Goal: Task Accomplishment & Management: Use online tool/utility

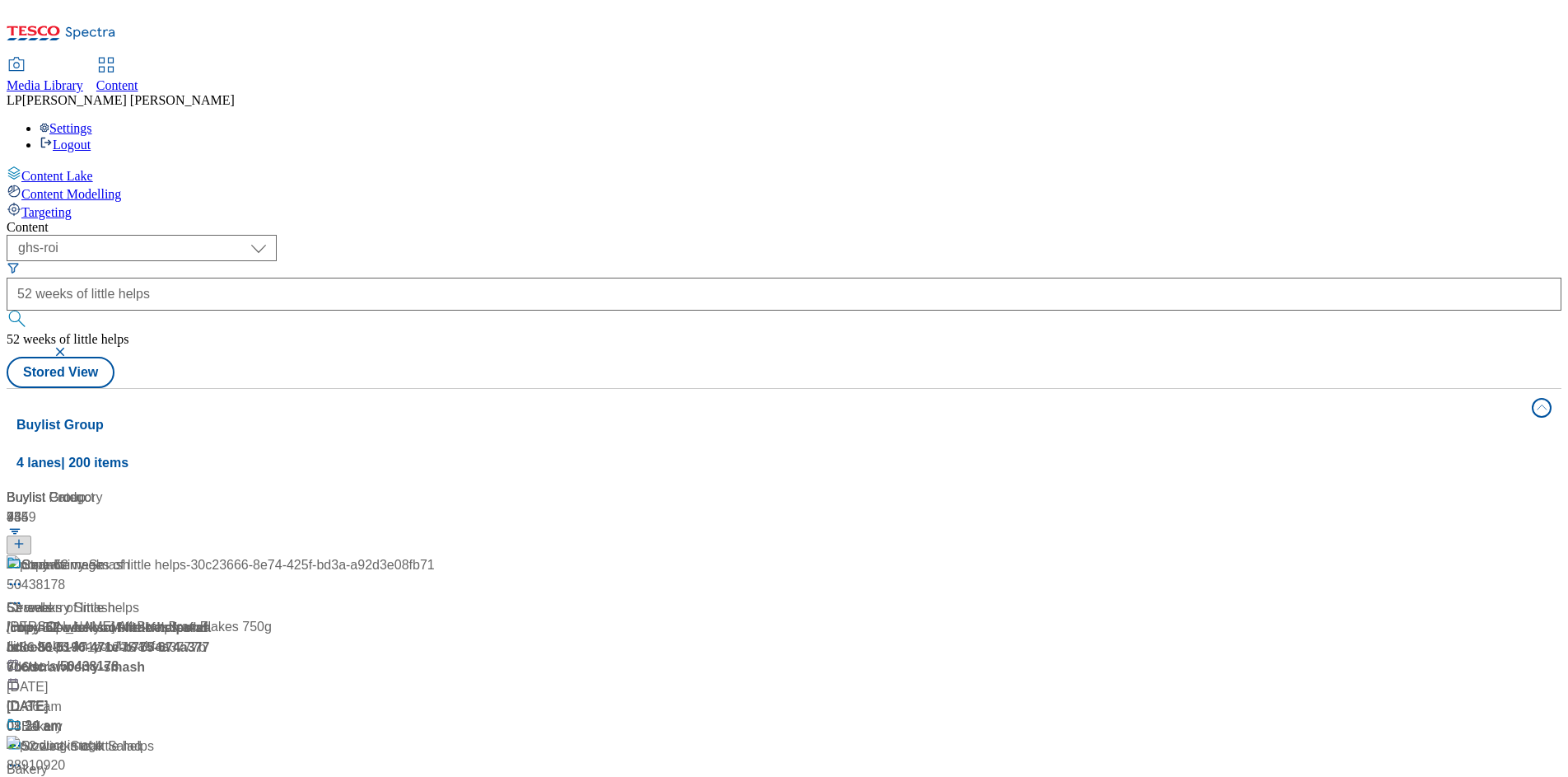
select select "ghs-roi"
click at [845, 235] on div "( optional ) dotcom-cz dotcom-hu dotcom-sk fnf-uk ghs-roi ghs-uk group-comms ig…" at bounding box center [783, 311] width 1555 height 153
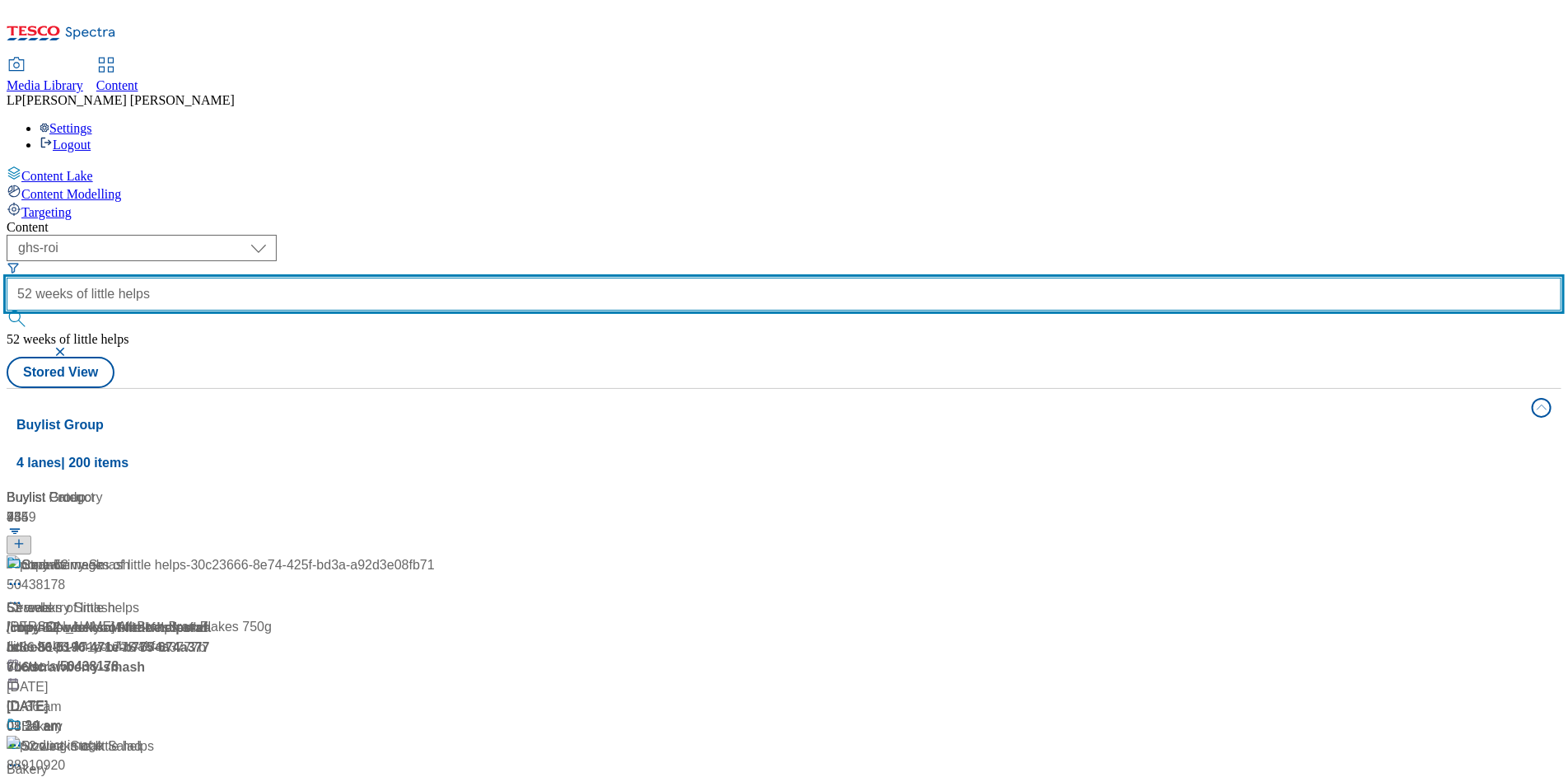
click at [548, 277] on input "52 weeks of little helps" at bounding box center [783, 293] width 1555 height 33
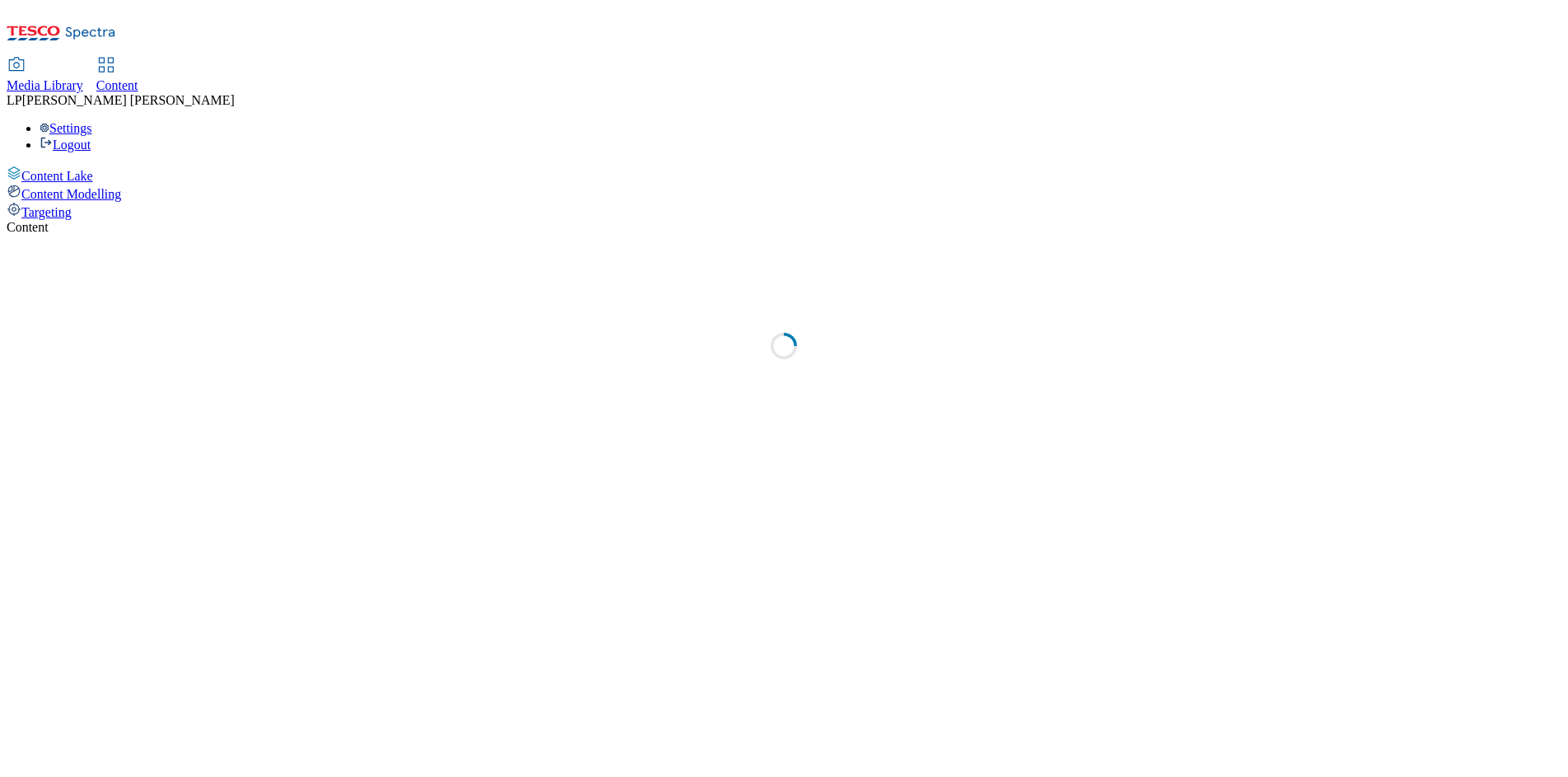
select select "ghs-roi"
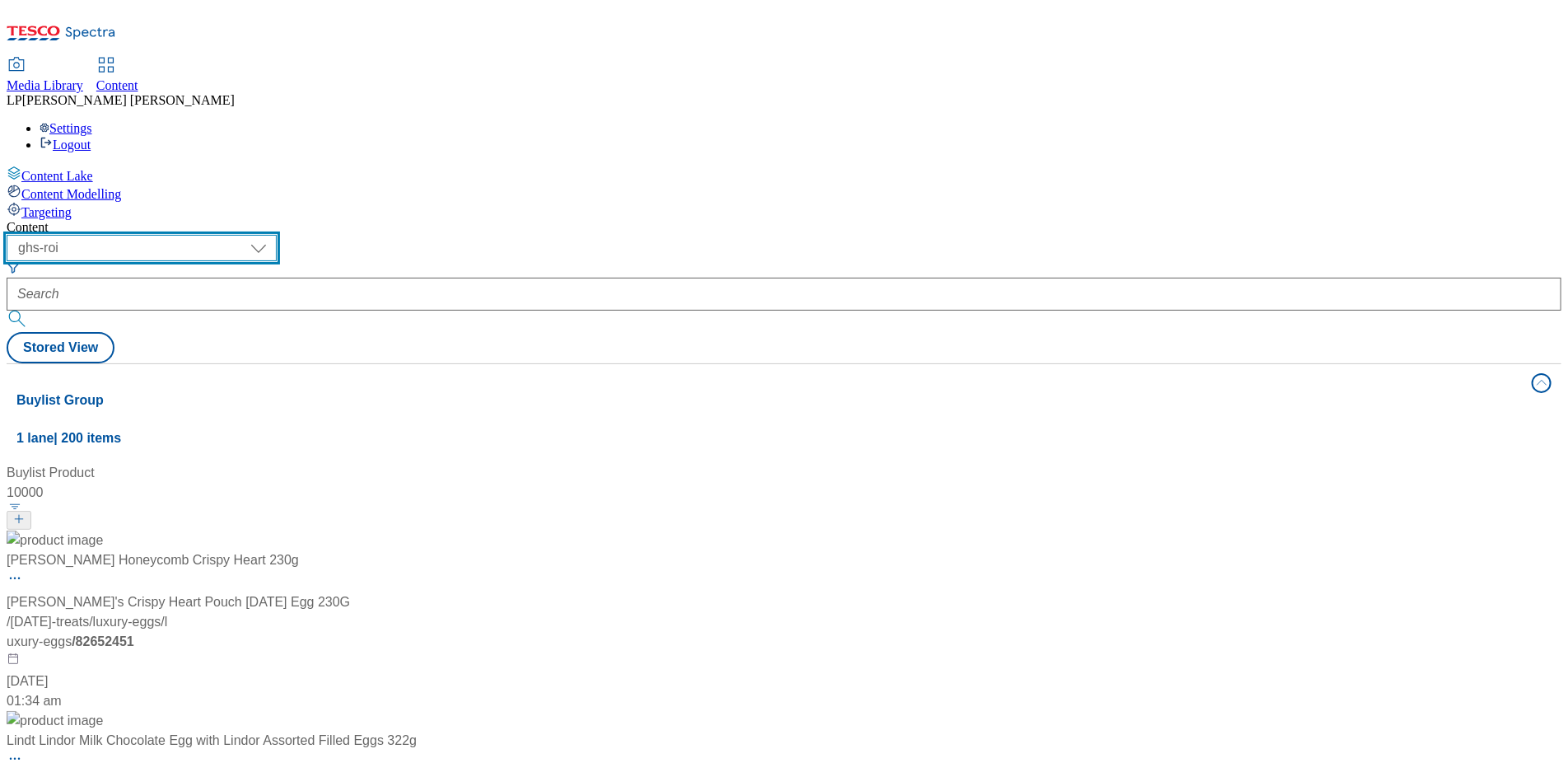
click at [276, 235] on select "dotcom-cz dotcom-hu dotcom-sk fnf-uk ghs-roi ghs-uk group-comms ighs-cz ighs-hu…" at bounding box center [141, 248] width 270 height 27
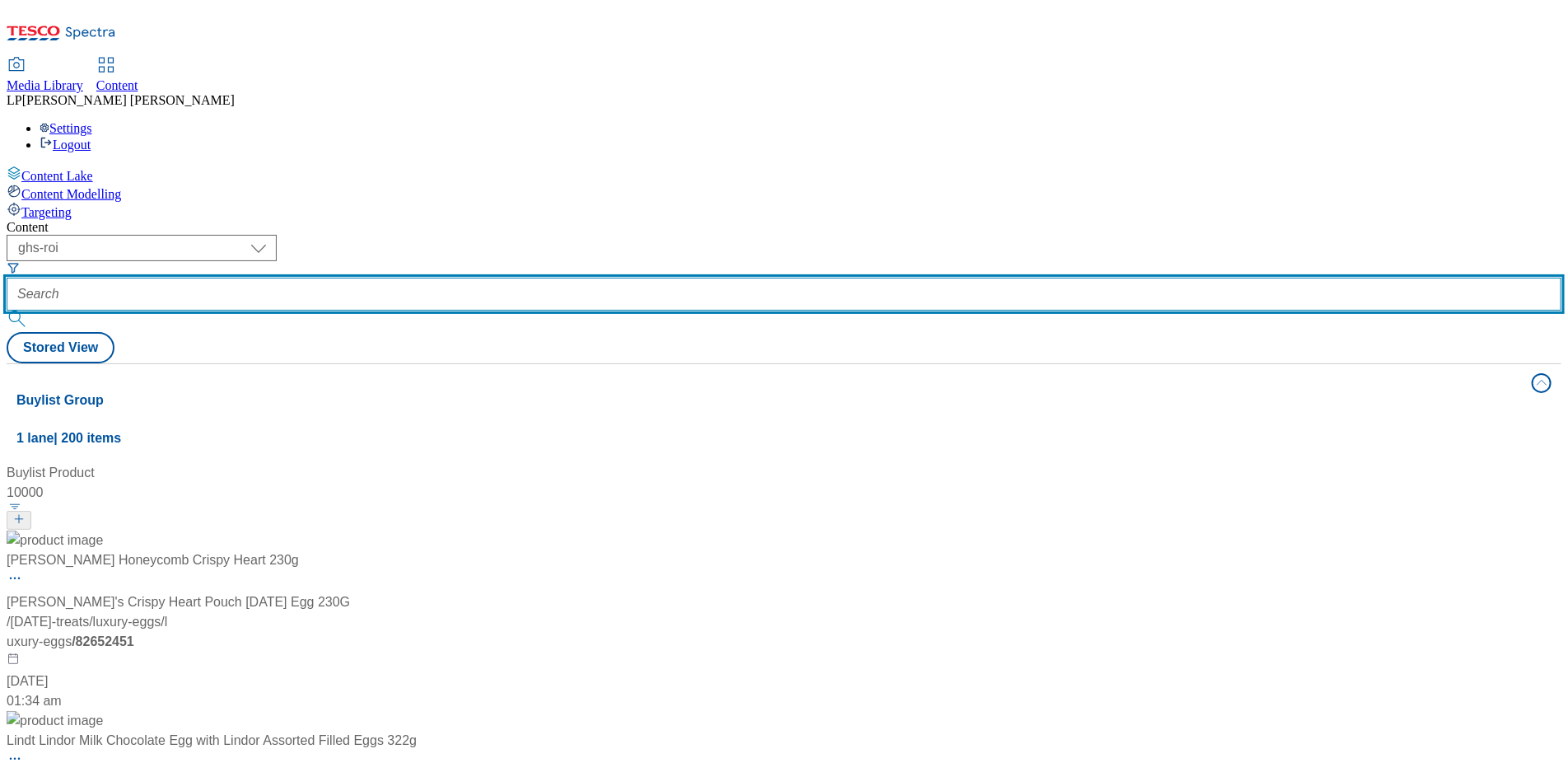
click at [471, 277] on input "text" at bounding box center [783, 293] width 1555 height 33
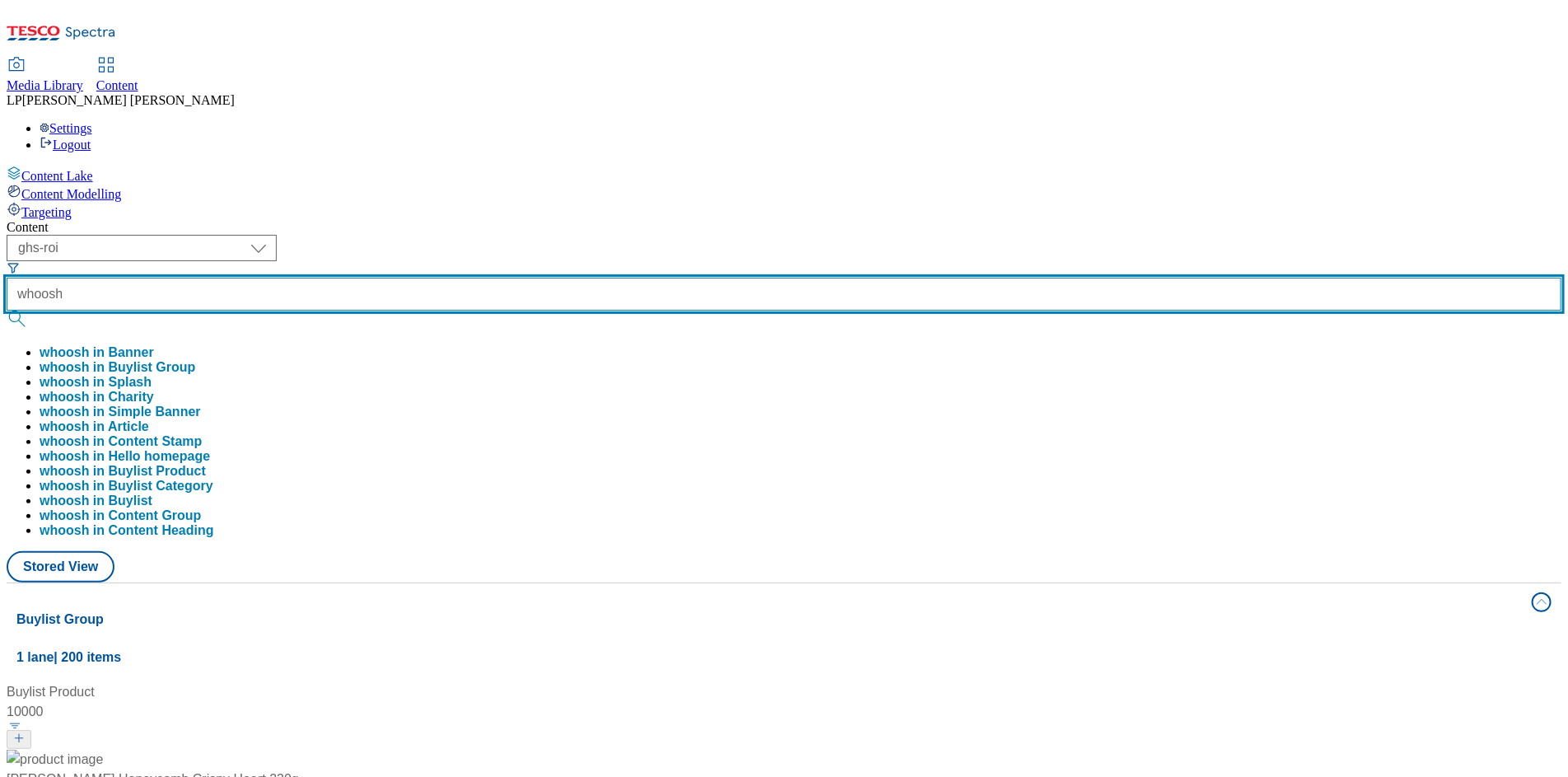
type input "whoosh"
click at [6, 310] on button "submit" at bounding box center [18, 318] width 23 height 17
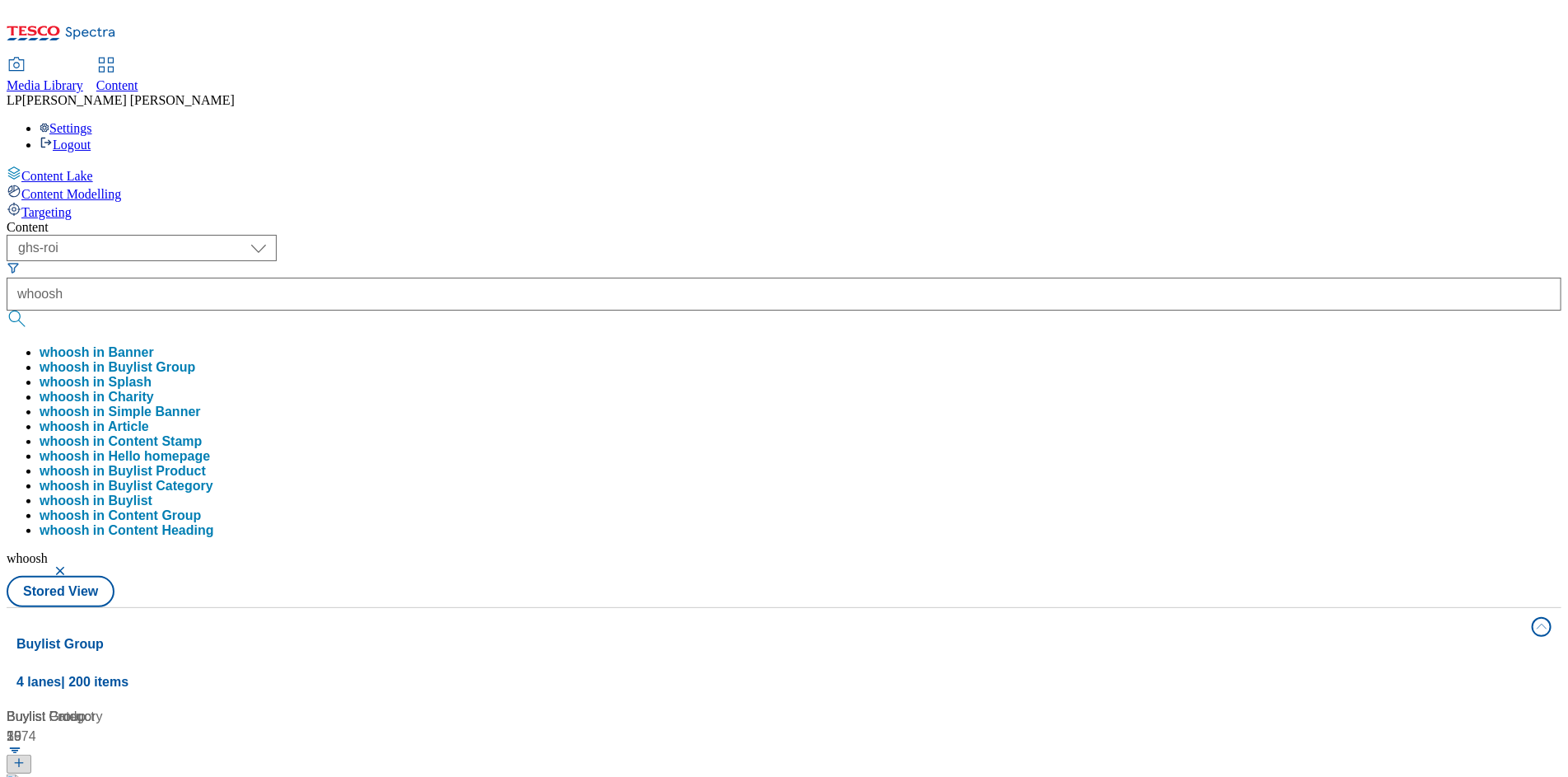
click at [519, 220] on div "Content" at bounding box center [783, 227] width 1555 height 15
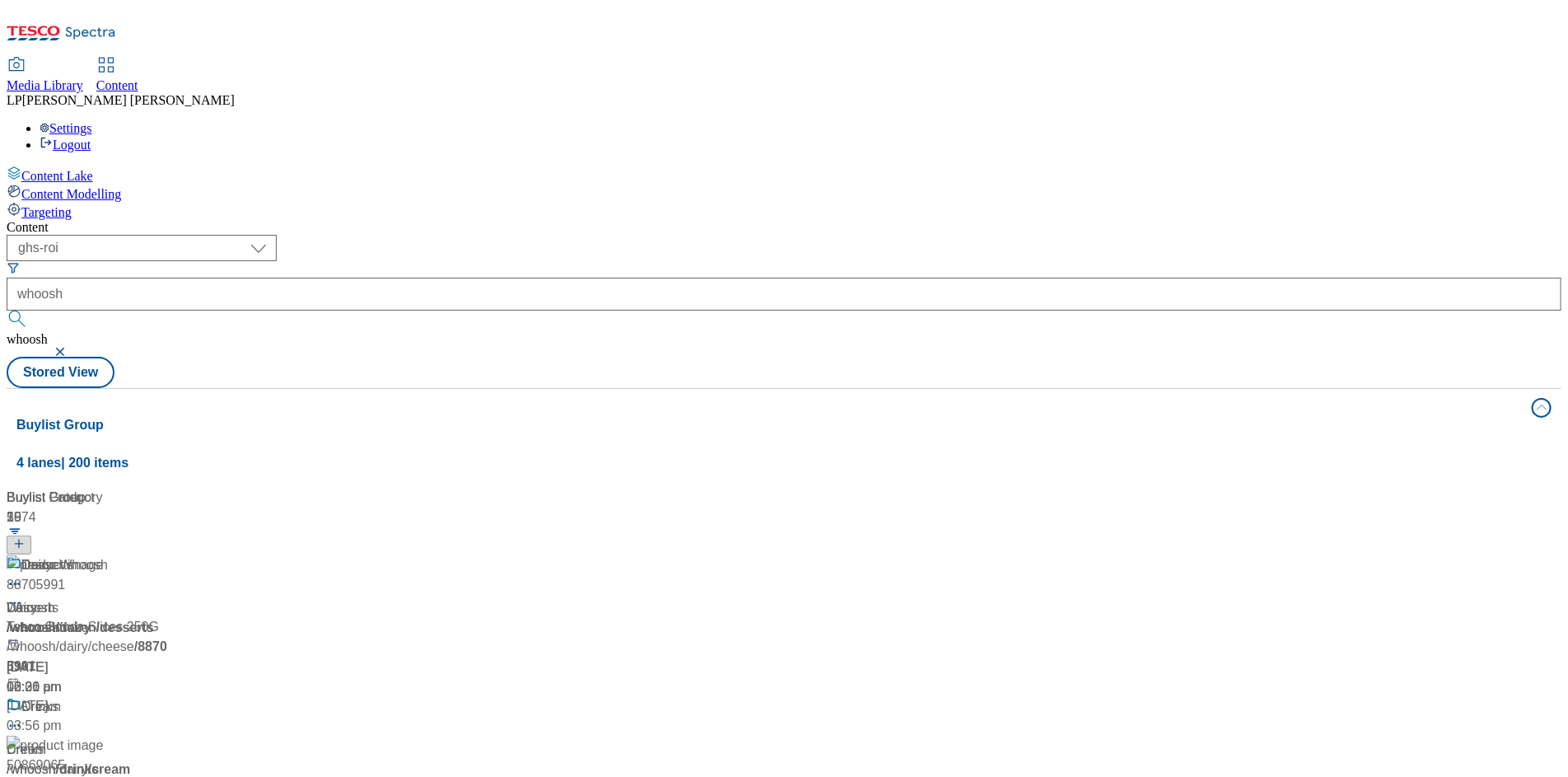
click at [212, 618] on div "/ whoosh" at bounding box center [109, 628] width 206 height 20
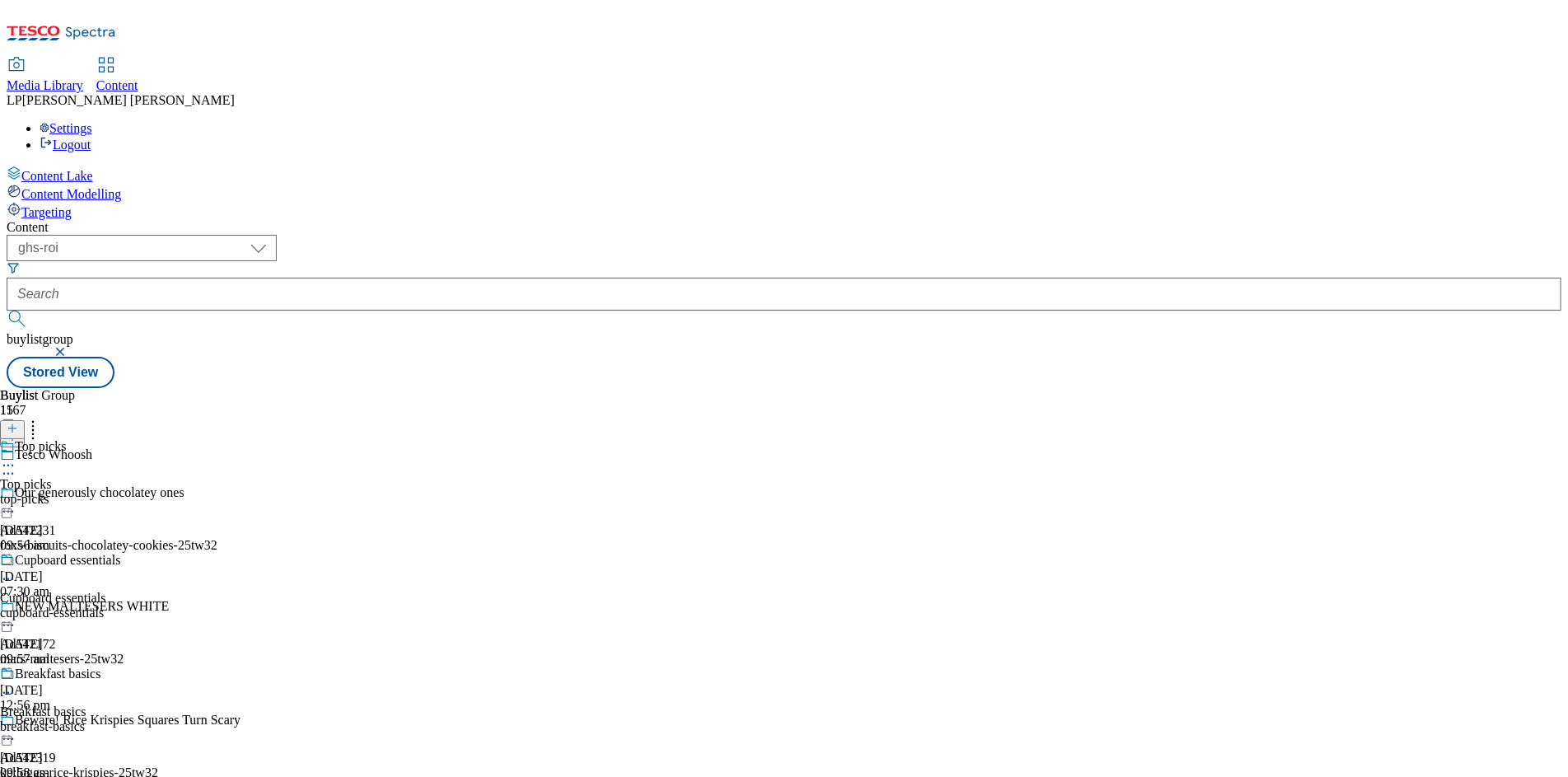
click at [132, 492] on div "top-picks" at bounding box center [66, 499] width 132 height 15
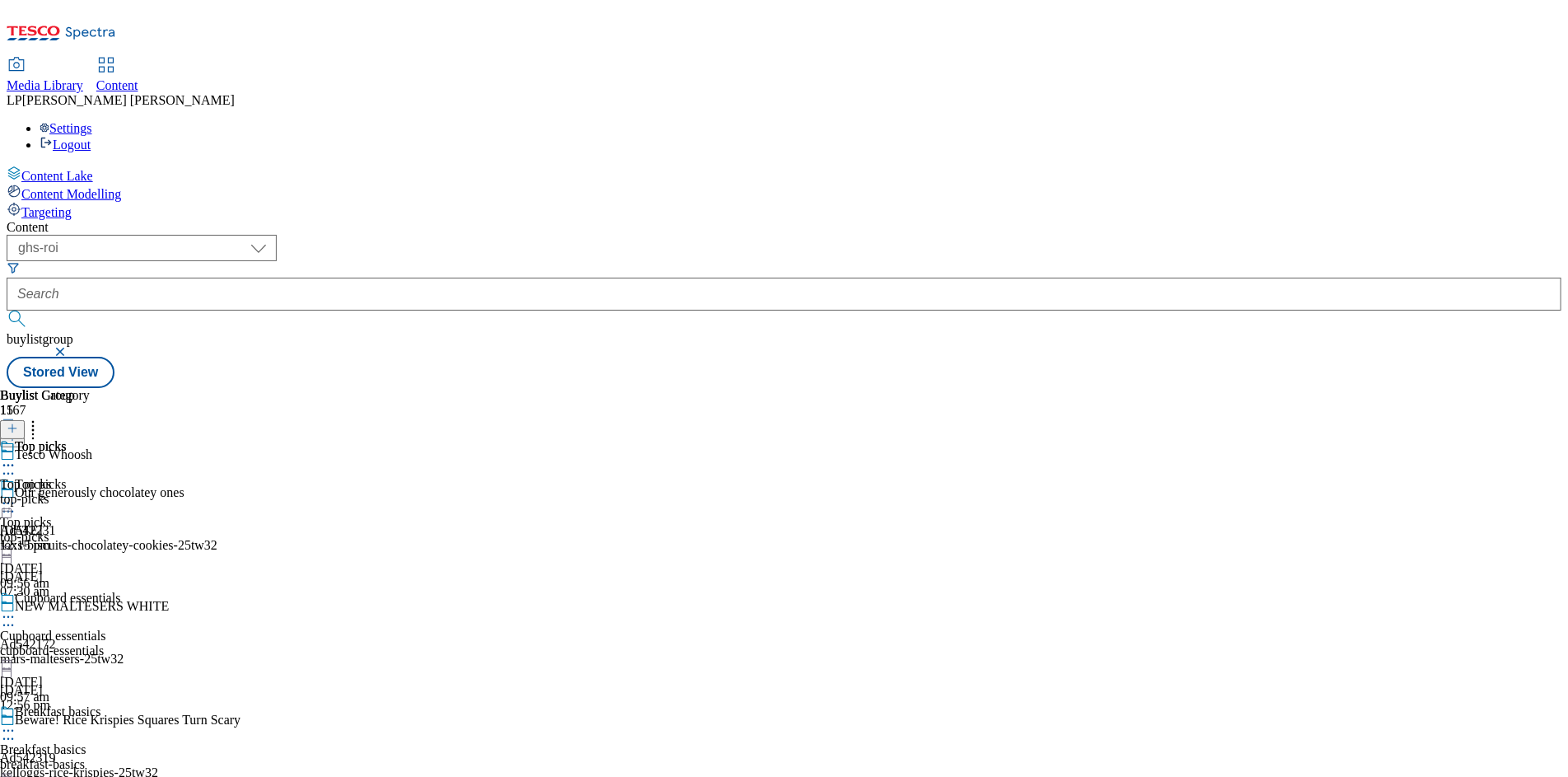
click at [90, 492] on div "top-picks" at bounding box center [44, 499] width 90 height 15
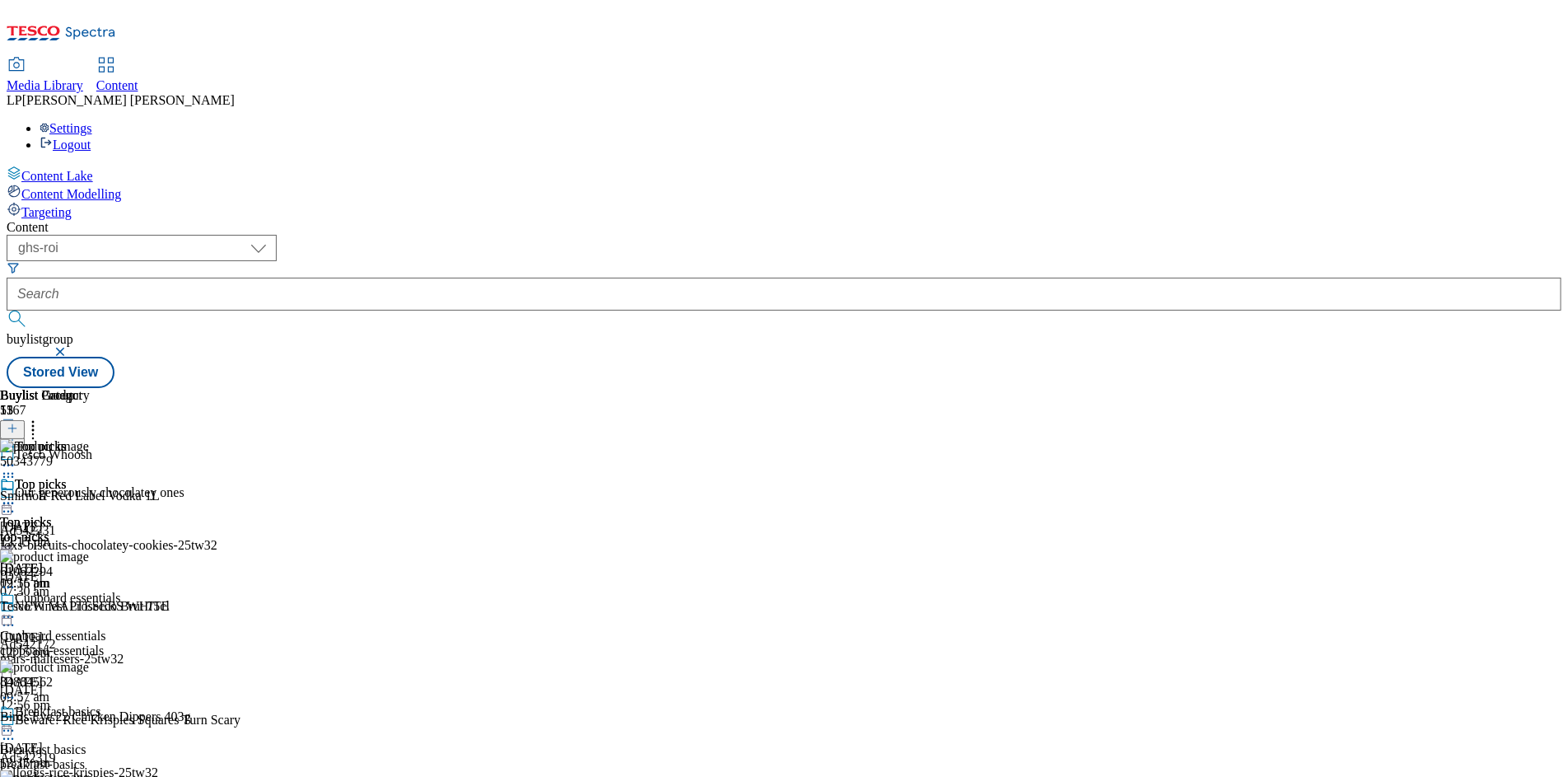
click at [17, 495] on icon at bounding box center [8, 503] width 17 height 17
click at [137, 645] on span "Open Preview Url" at bounding box center [93, 652] width 85 height 12
click at [17, 495] on icon at bounding box center [8, 503] width 17 height 17
click at [70, 532] on span "Edit" at bounding box center [60, 538] width 19 height 12
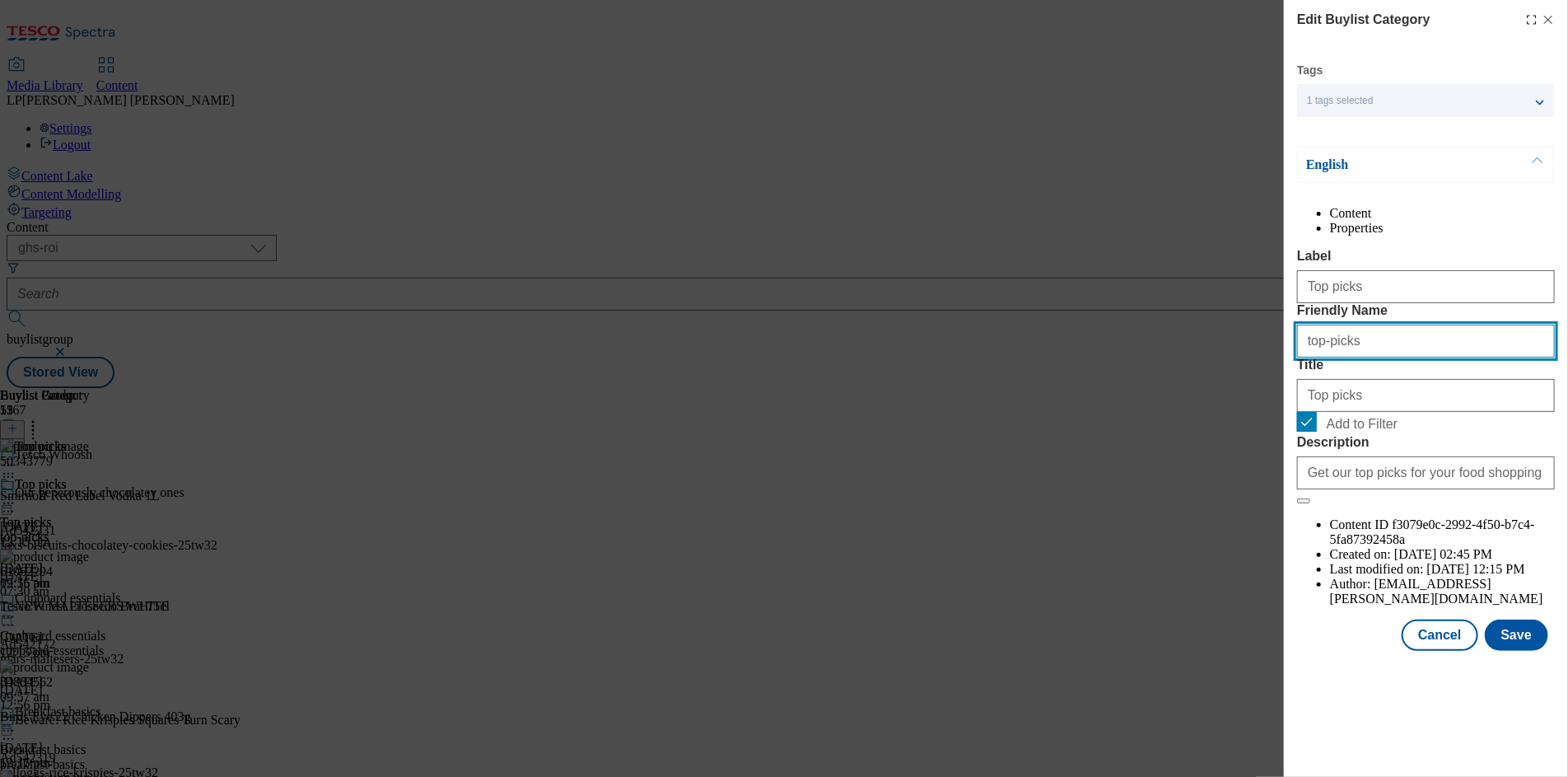
click at [1387, 357] on input "top-picks" at bounding box center [1426, 340] width 258 height 33
drag, startPoint x: 1405, startPoint y: 402, endPoint x: 1260, endPoint y: 403, distance: 145.0
click at [1260, 403] on div "Edit Buylist Category Tags 1 tags selected buylist category English Content Pro…" at bounding box center [784, 388] width 1568 height 777
click at [1386, 357] on input "top-picks" at bounding box center [1426, 340] width 258 height 33
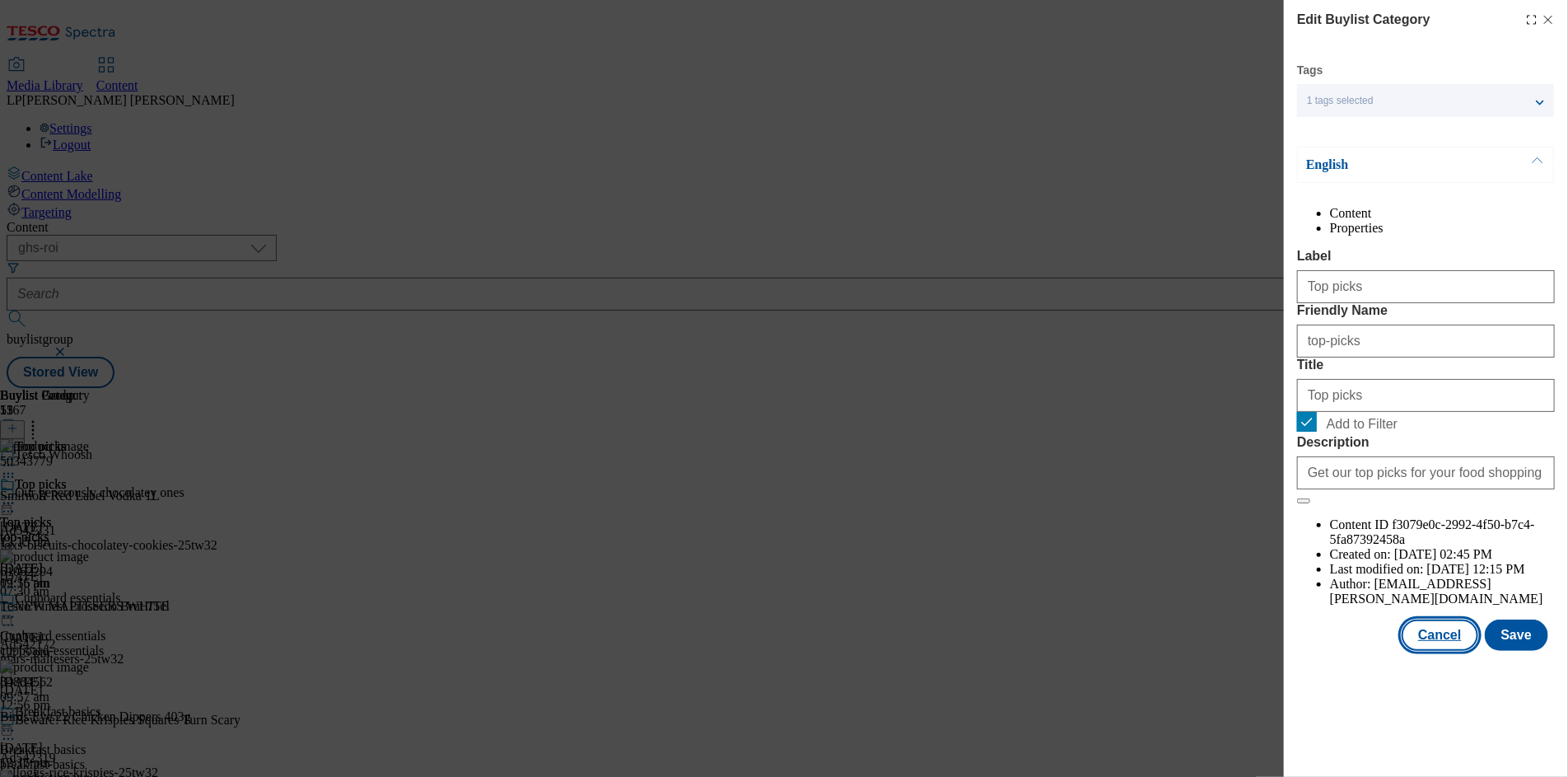
click at [1439, 651] on button "Cancel" at bounding box center [1439, 635] width 76 height 31
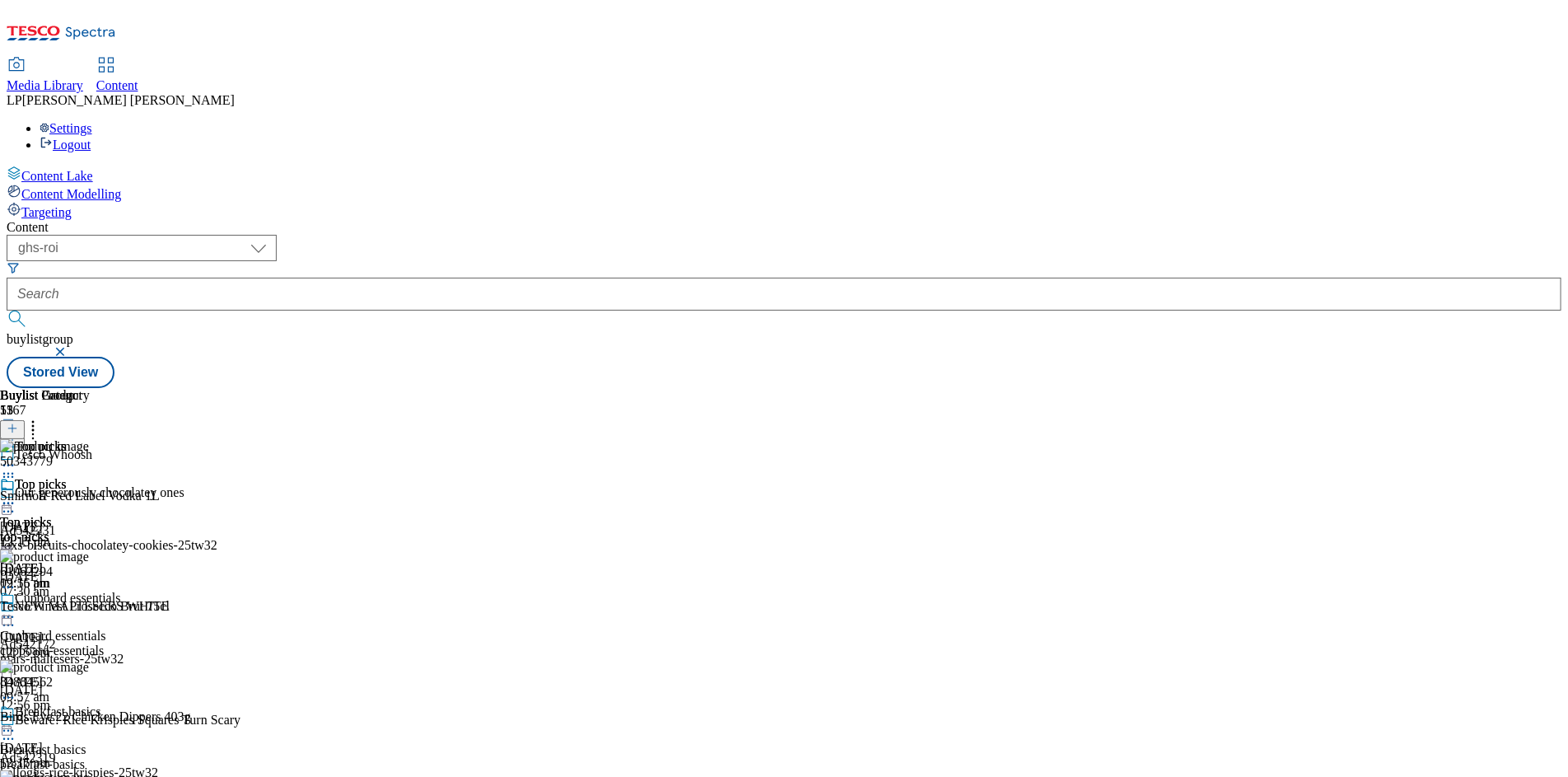
click at [17, 495] on icon at bounding box center [8, 503] width 17 height 17
click at [76, 528] on button "Edit" at bounding box center [54, 537] width 44 height 19
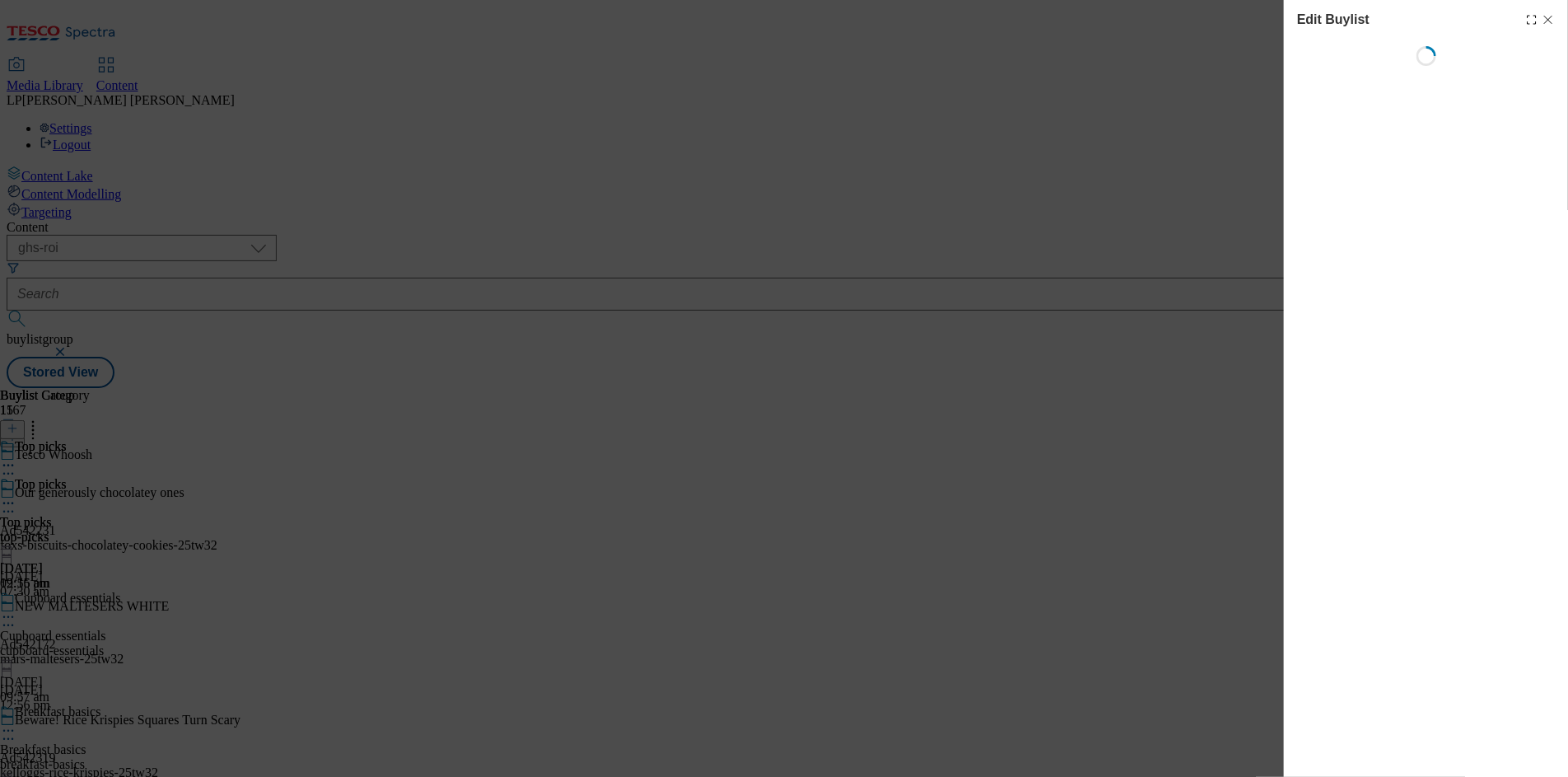
select select "evergreen"
select select "Banner"
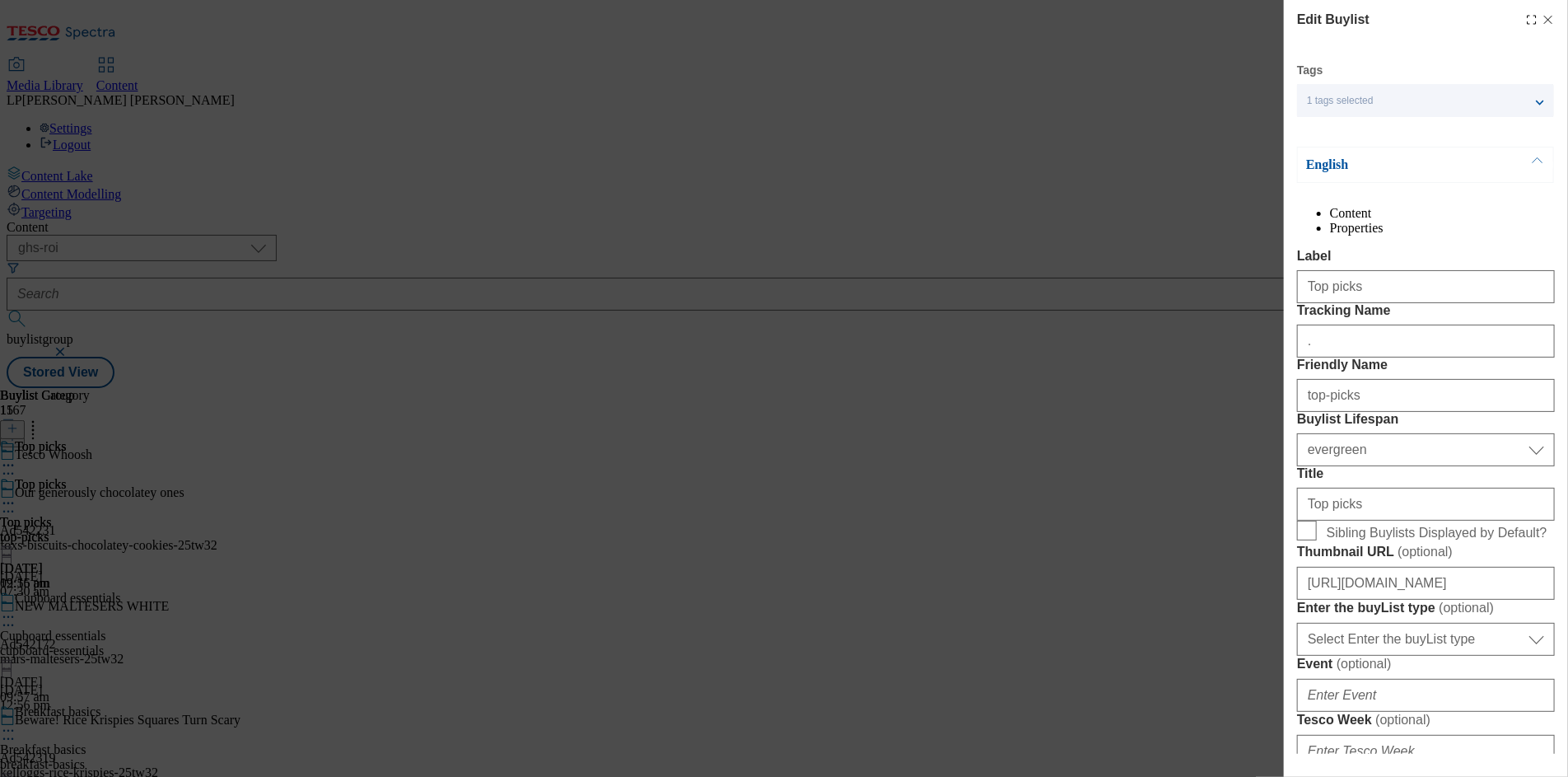
drag, startPoint x: 1370, startPoint y: 489, endPoint x: 1266, endPoint y: 486, distance: 104.0
click at [1266, 486] on div "Edit Buylist Tags 1 tags selected buylist English Content Properties Label Top …" at bounding box center [784, 388] width 1568 height 777
click at [1420, 372] on label "Friendly Name" at bounding box center [1426, 364] width 258 height 15
click at [1420, 412] on input "top-picks" at bounding box center [1426, 395] width 258 height 33
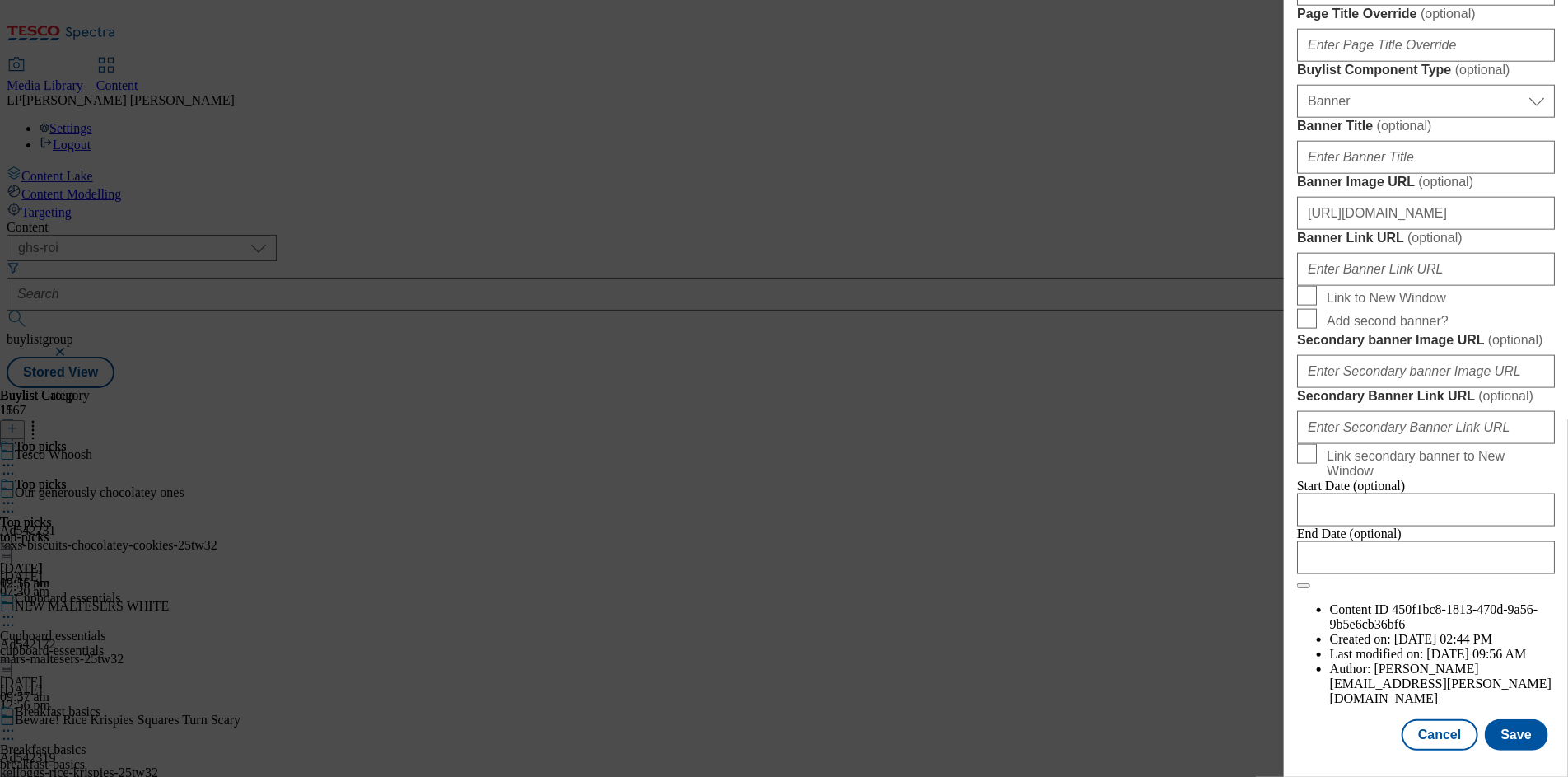
scroll to position [1630, 0]
click at [1439, 719] on button "Cancel" at bounding box center [1439, 734] width 76 height 31
select select "evergreen"
select select "Banner"
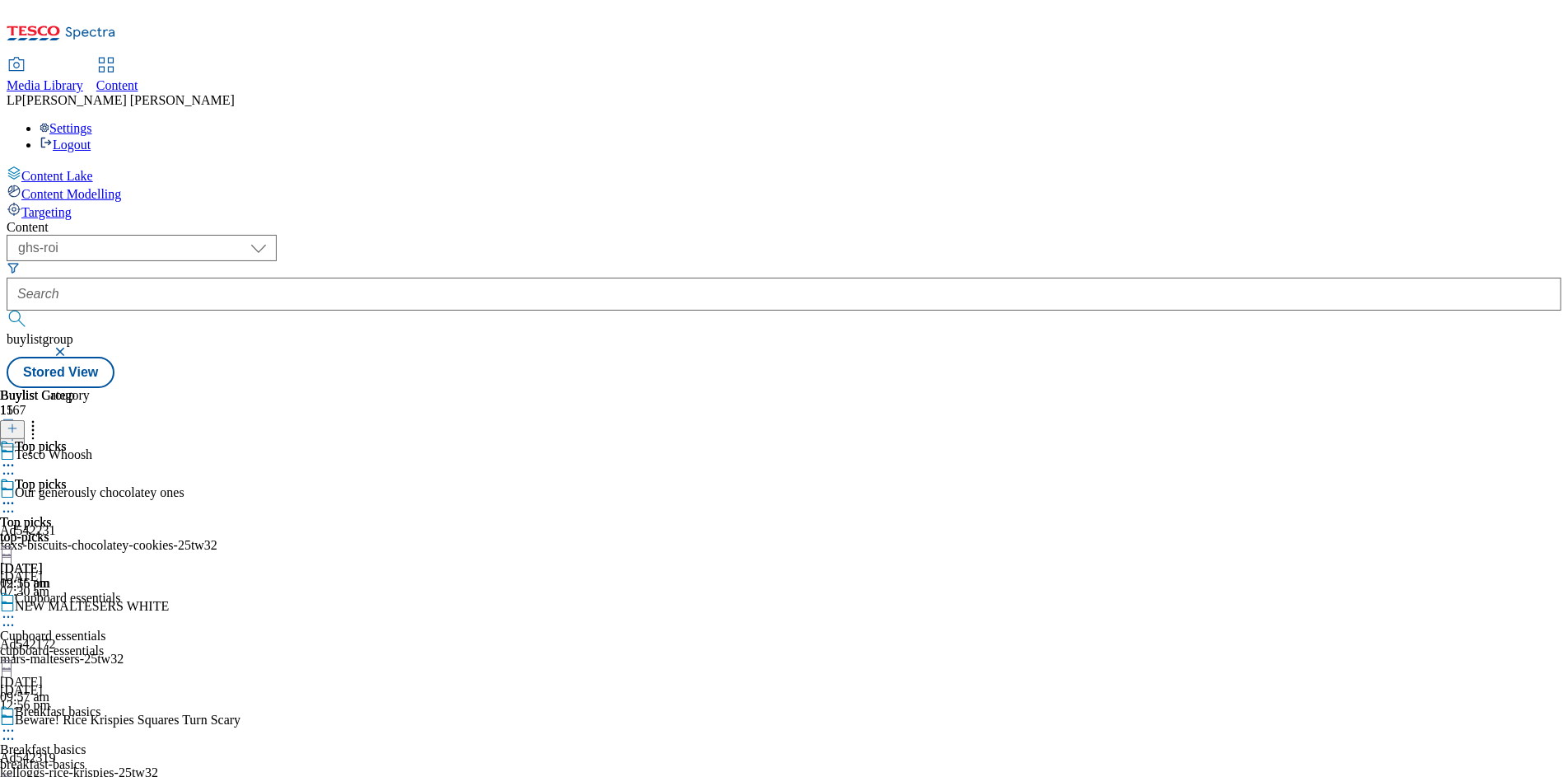
scroll to position [1261, 0]
click at [17, 465] on icon at bounding box center [8, 473] width 17 height 17
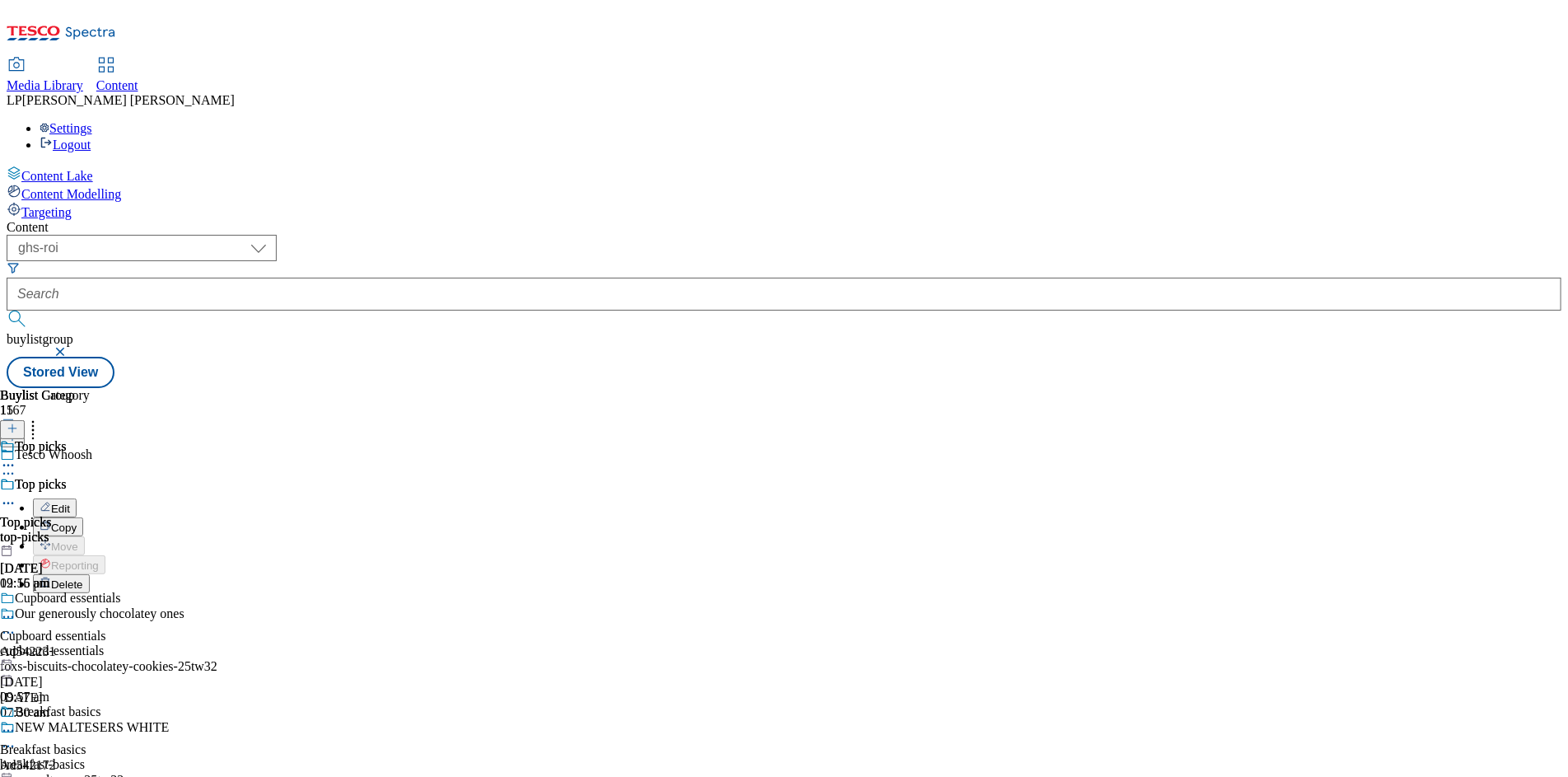
click at [76, 499] on button "Edit" at bounding box center [54, 508] width 44 height 19
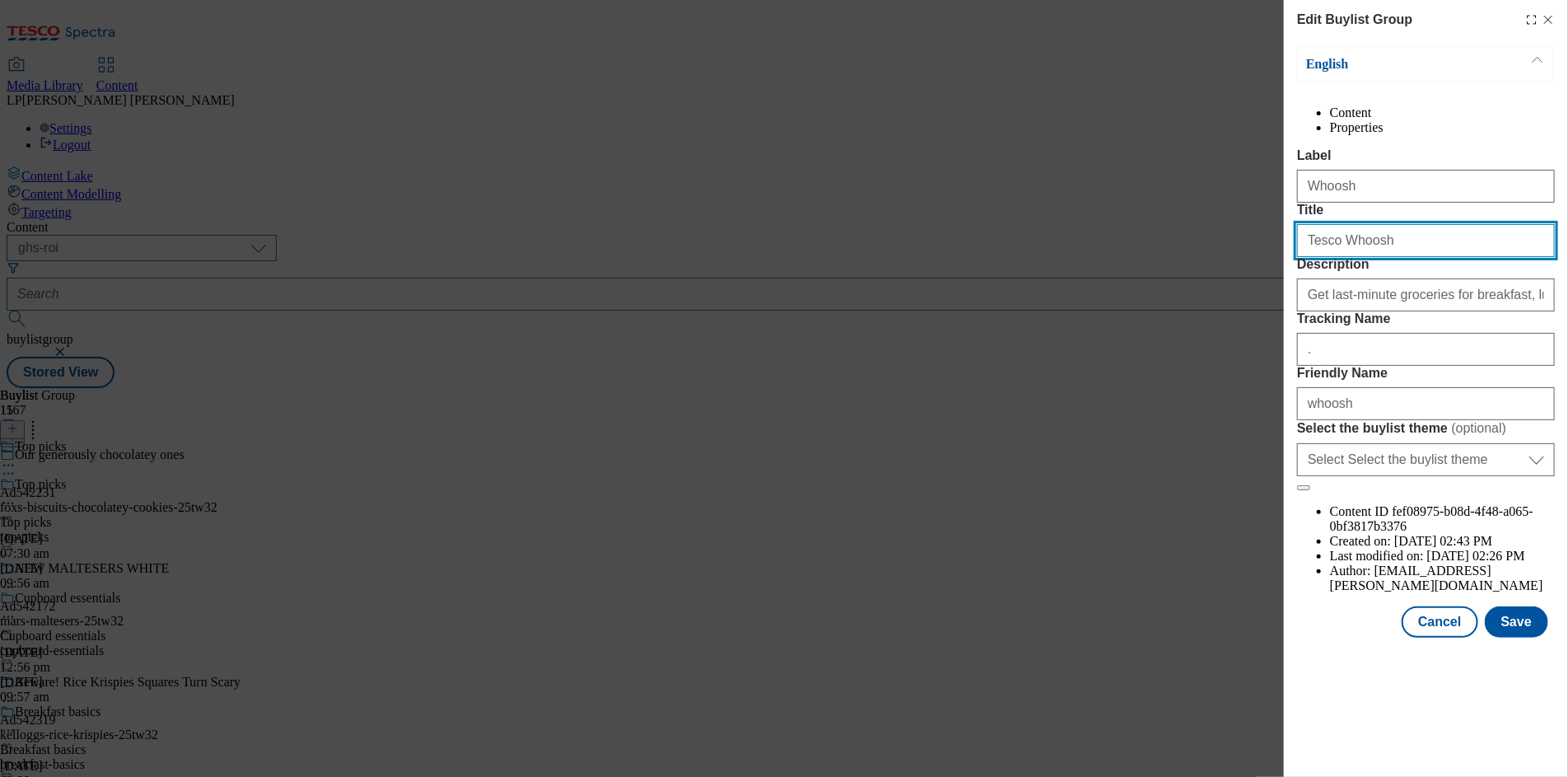
click at [1442, 257] on input "Tesco Whoosh" at bounding box center [1426, 240] width 258 height 33
click at [1468, 126] on li "Properties" at bounding box center [1442, 127] width 225 height 15
click at [1359, 120] on li "Content" at bounding box center [1442, 113] width 225 height 15
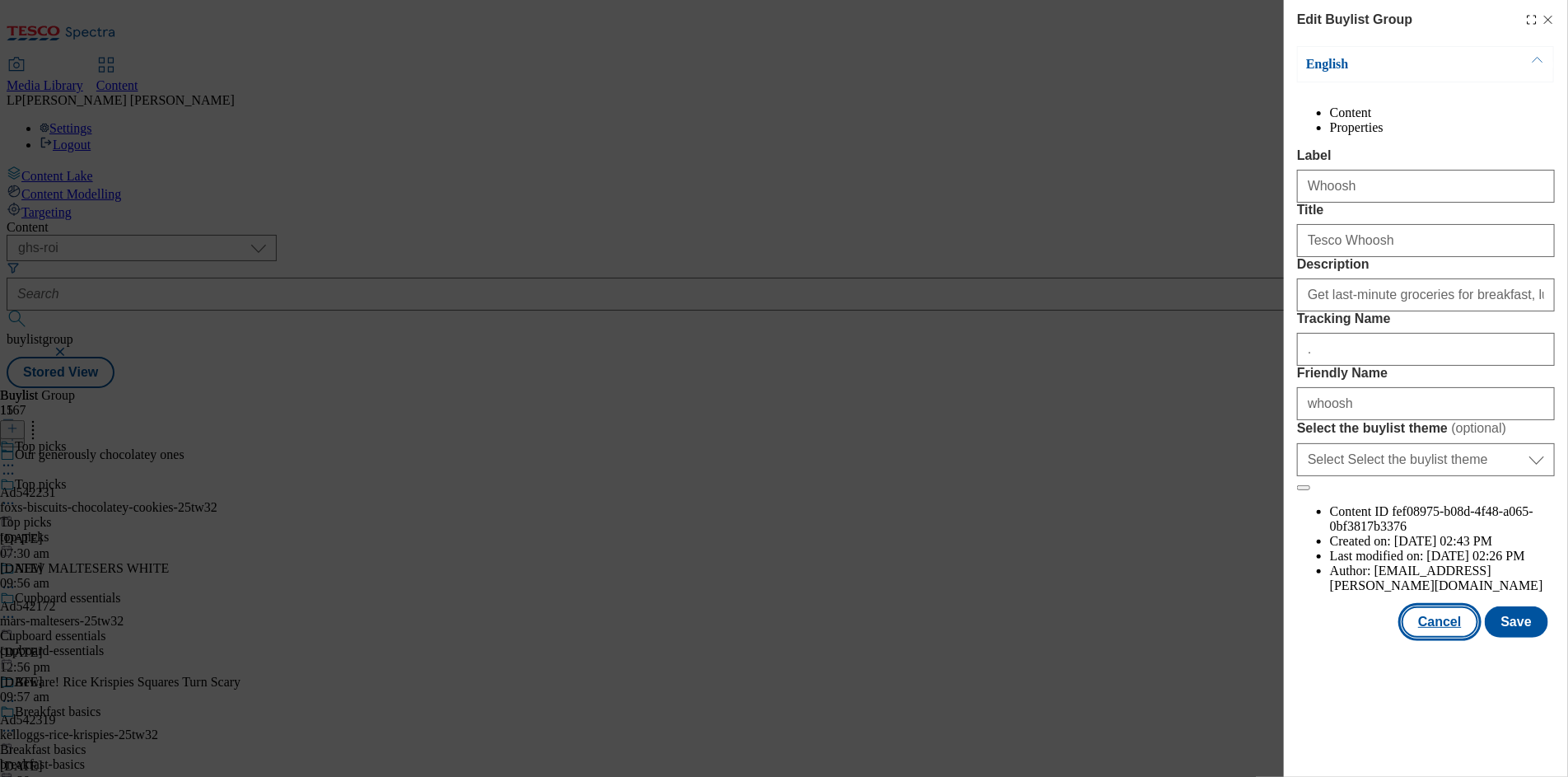
click at [1441, 637] on button "Cancel" at bounding box center [1439, 621] width 76 height 31
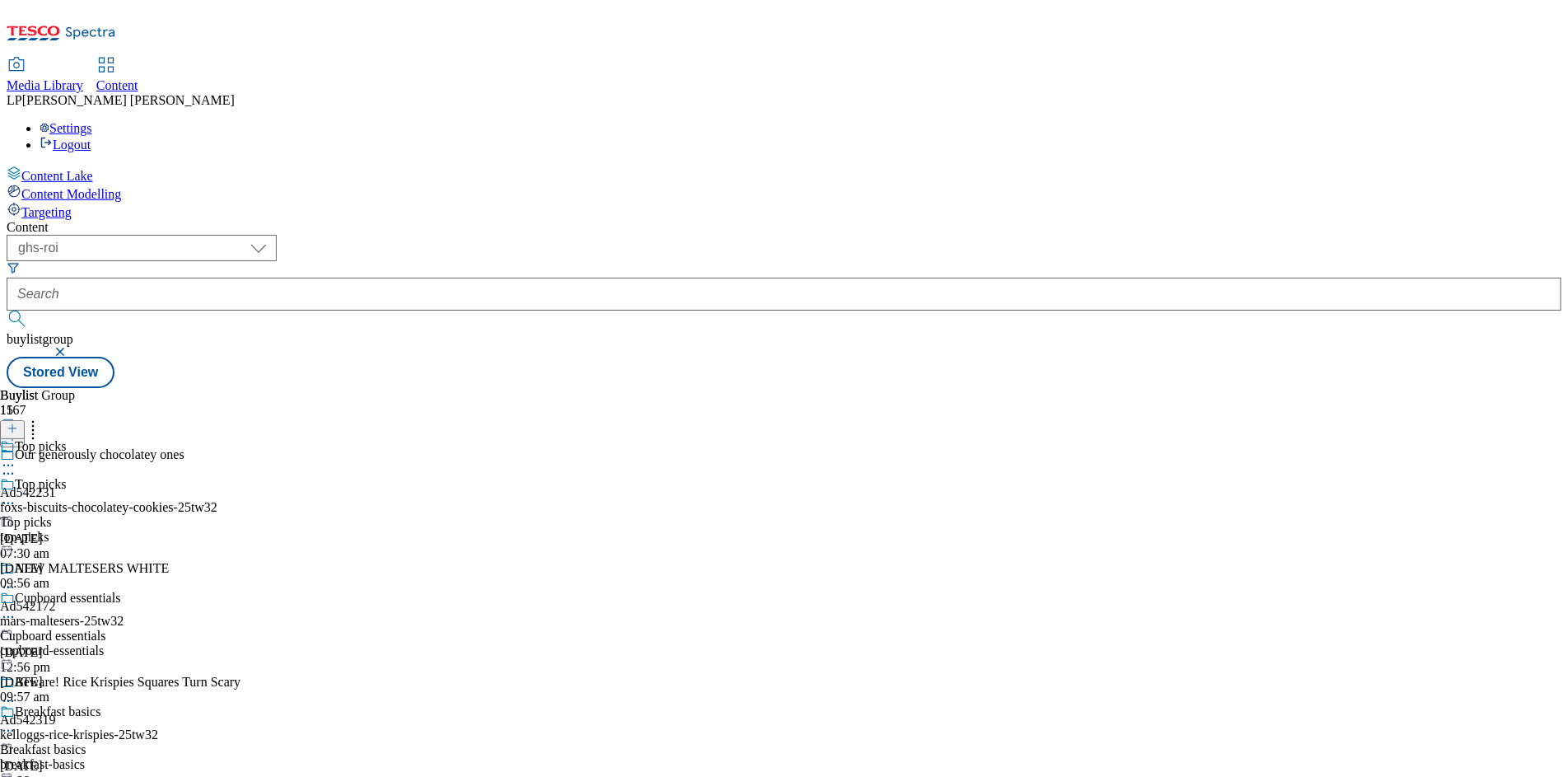
click at [10, 502] on circle at bounding box center [8, 503] width 3 height 3
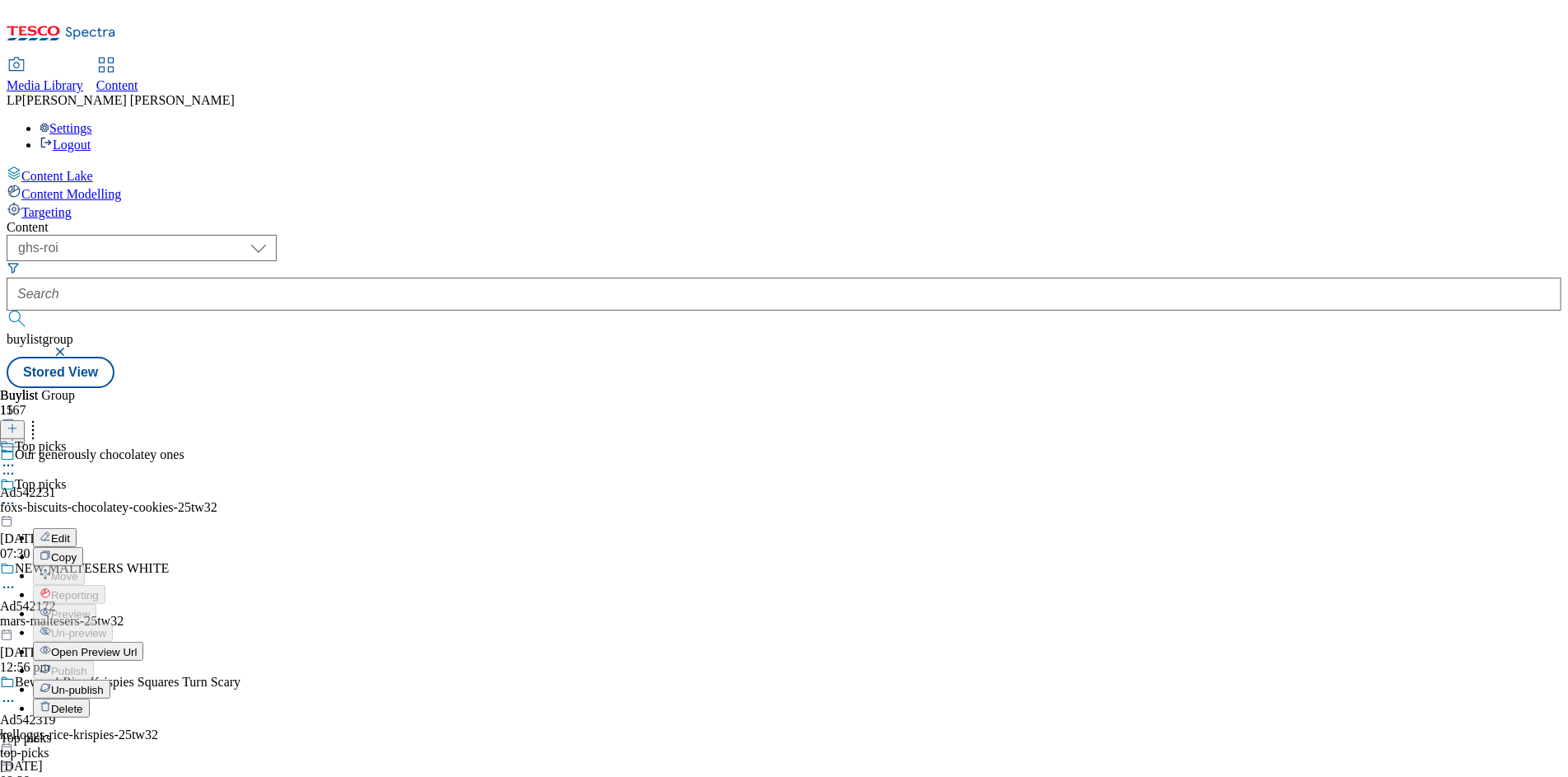
click at [143, 477] on div "Top picks Edit Copy Move Reporting Preview Un-preview Open Preview Url Publish …" at bounding box center [71, 597] width 143 height 241
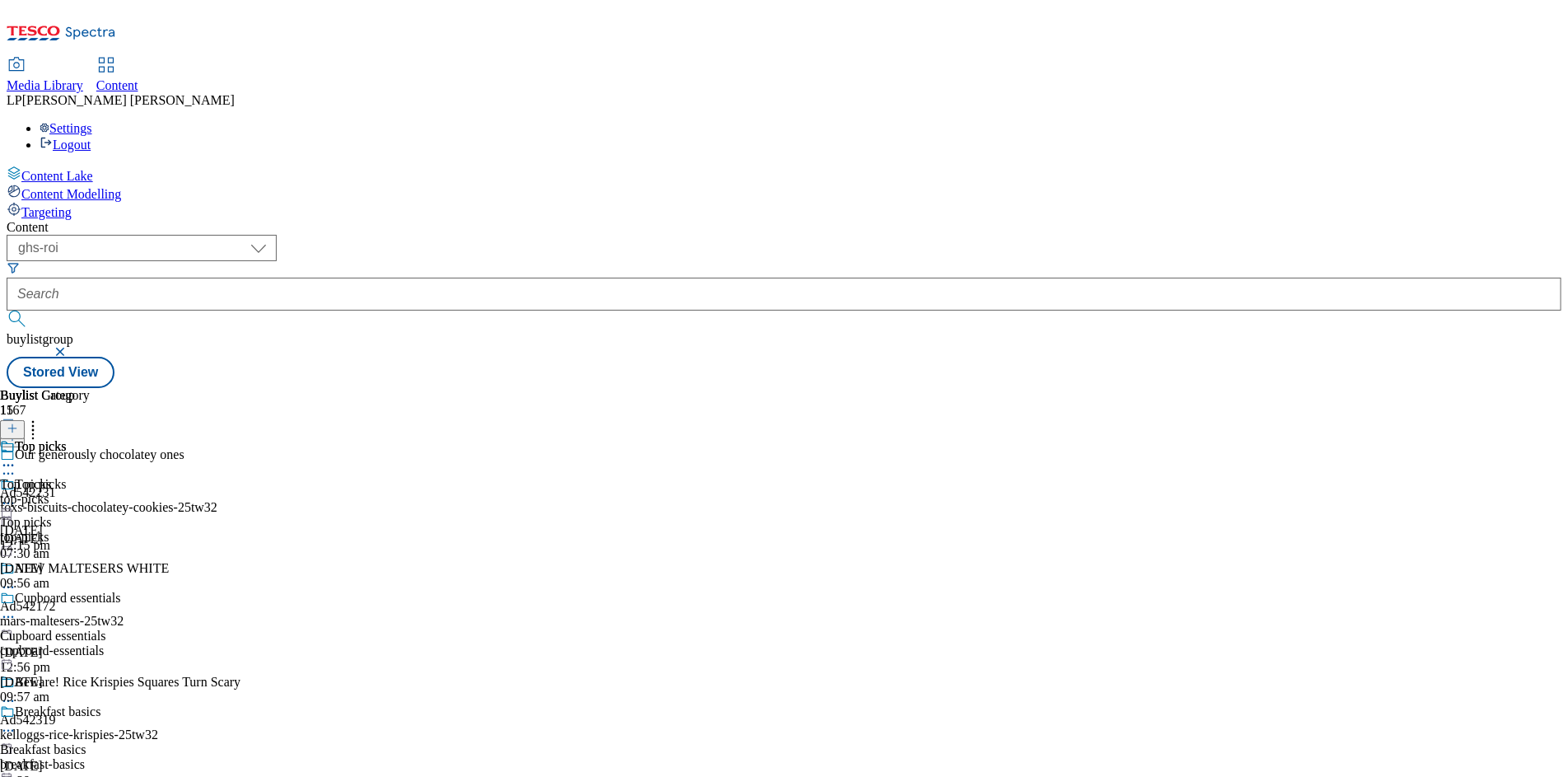
click at [17, 495] on icon at bounding box center [8, 503] width 17 height 17
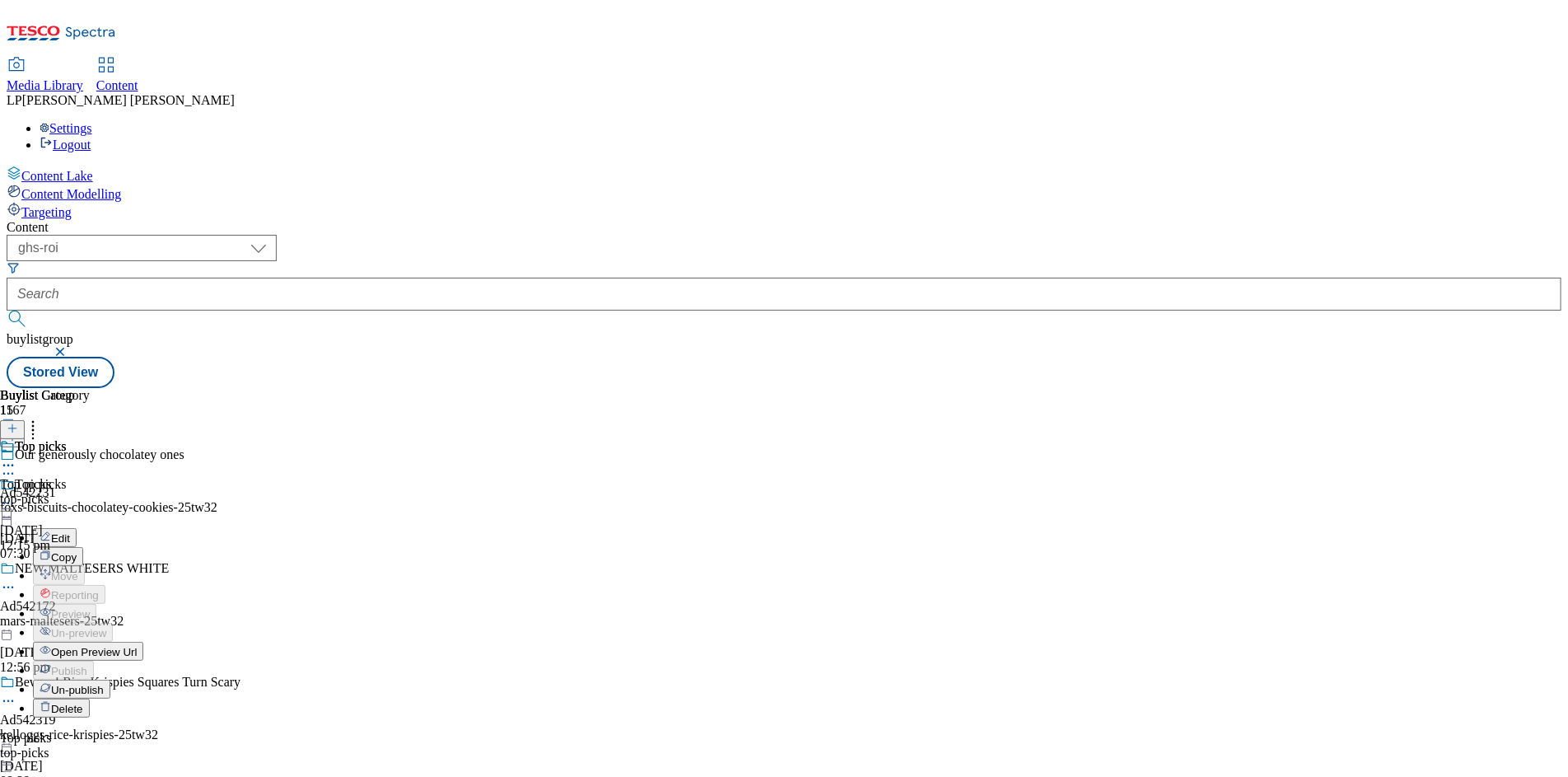
click at [76, 528] on button "Edit" at bounding box center [54, 537] width 44 height 19
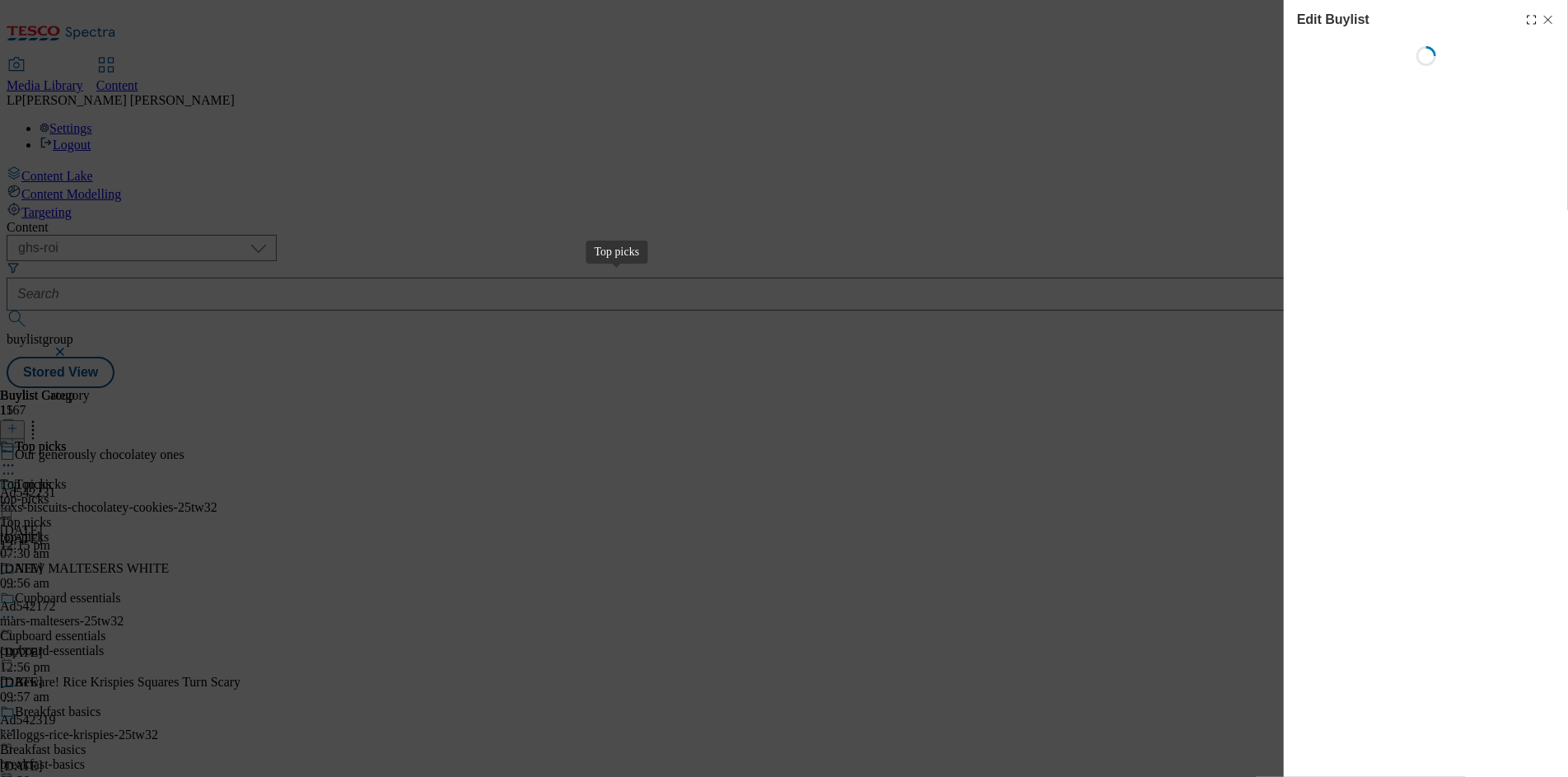
select select "evergreen"
select select "Banner"
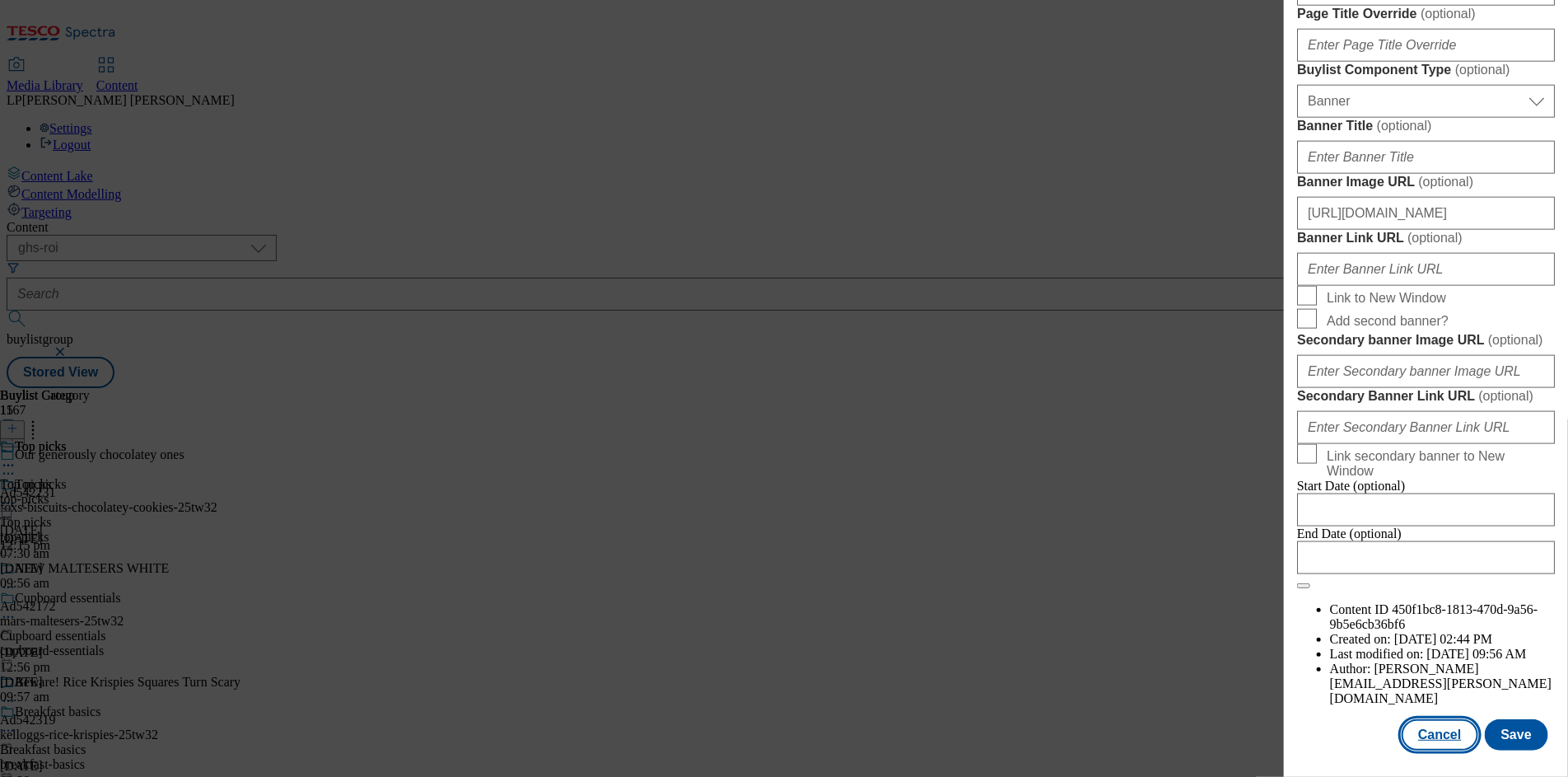
click at [1439, 725] on button "Cancel" at bounding box center [1439, 734] width 76 height 31
select select "evergreen"
select select "Banner"
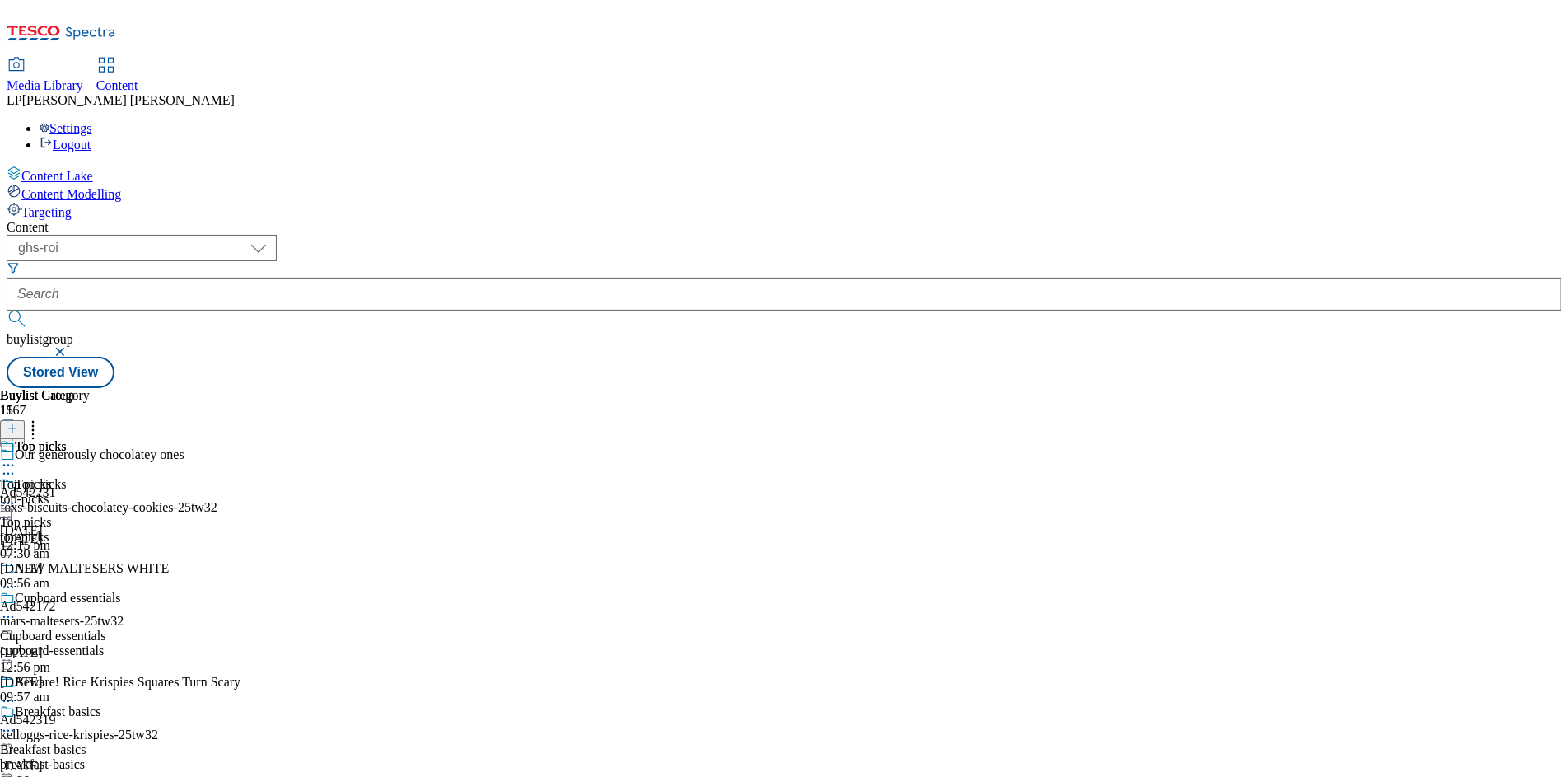
scroll to position [1261, 0]
click at [35, 429] on circle at bounding box center [33, 430] width 3 height 3
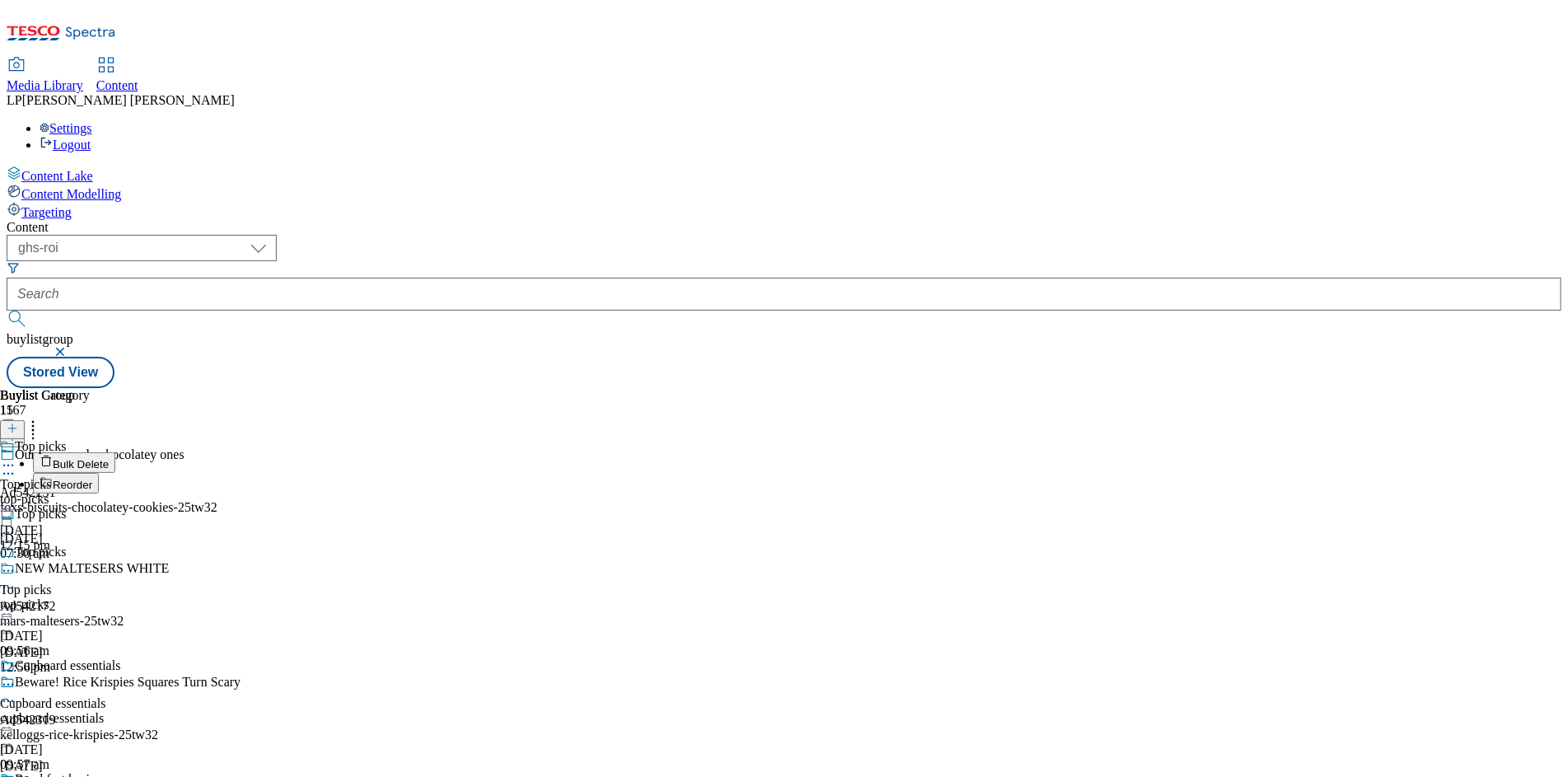
click at [132, 388] on header "Buylist 15 Bulk Delete Reorder" at bounding box center [66, 440] width 132 height 106
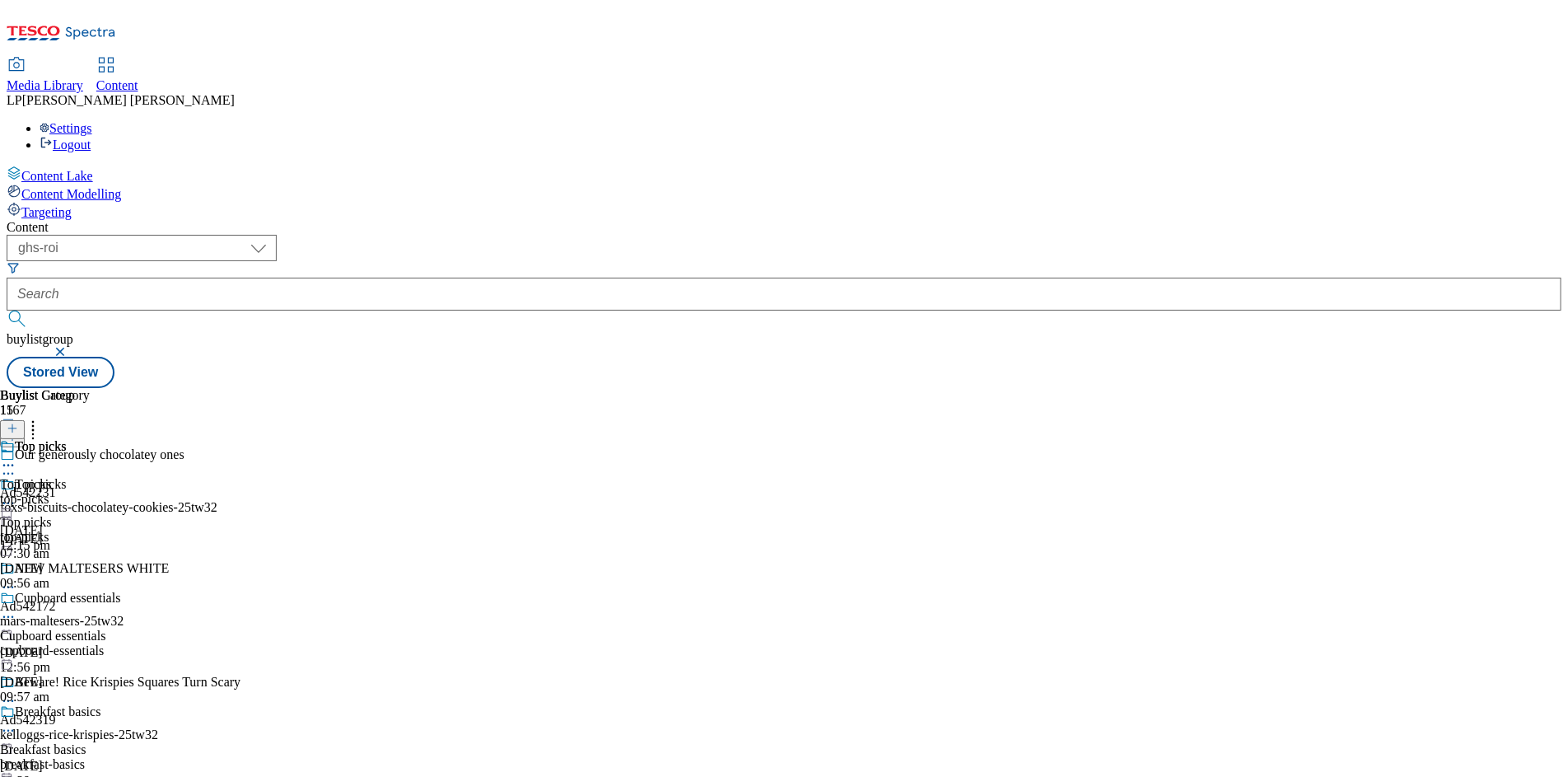
click at [17, 495] on icon at bounding box center [8, 503] width 17 height 17
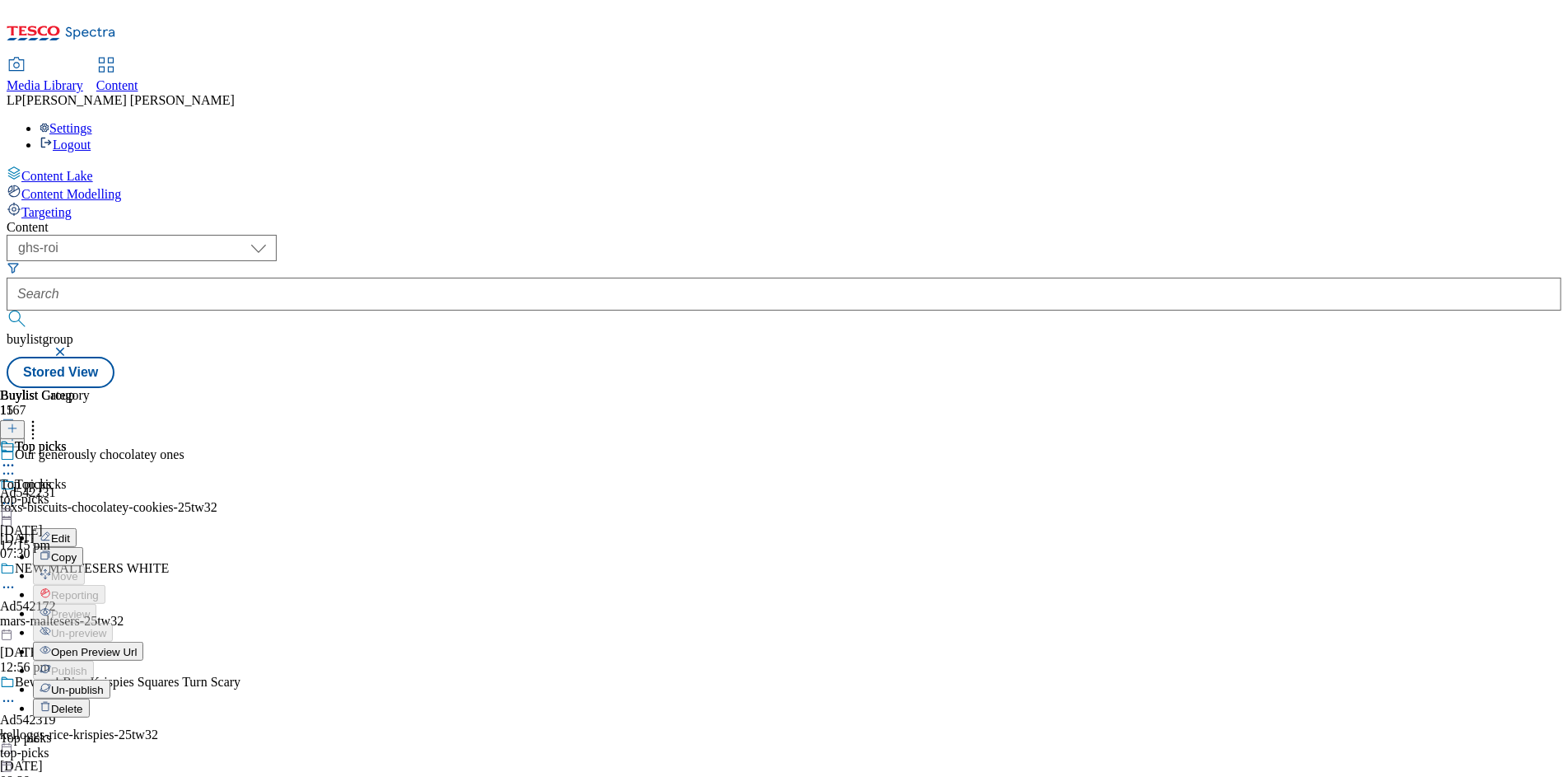
click at [137, 645] on span "Open Preview Url" at bounding box center [93, 652] width 85 height 12
